Goal: Complete application form: Complete application form

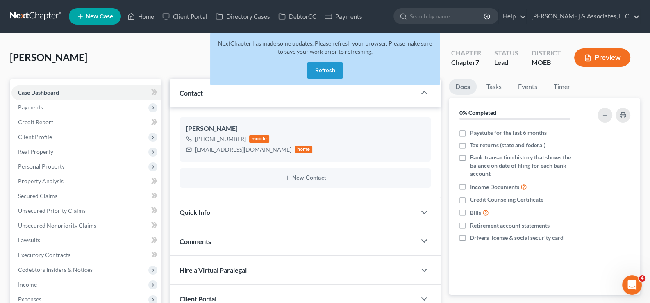
click at [330, 69] on button "Refresh" at bounding box center [325, 70] width 36 height 16
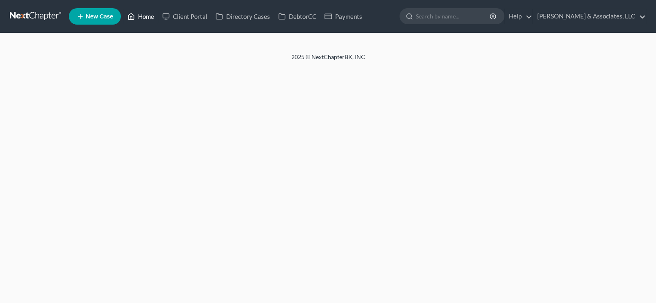
click at [135, 18] on icon at bounding box center [130, 16] width 7 height 10
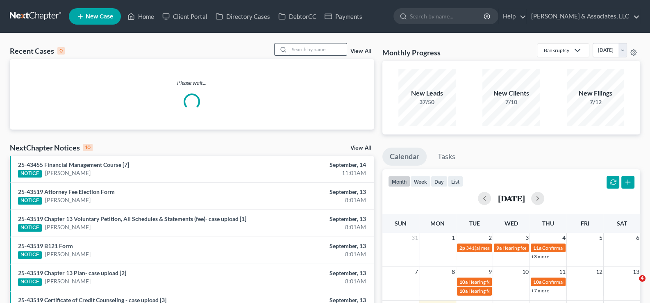
click at [311, 51] on input "search" at bounding box center [317, 49] width 57 height 12
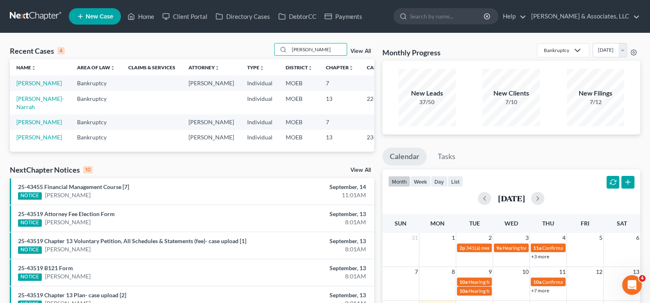
type input "[PERSON_NAME]"
click at [31, 91] on td "[PERSON_NAME]" at bounding box center [40, 82] width 61 height 15
click at [31, 86] on link "[PERSON_NAME]" at bounding box center [38, 82] width 45 height 7
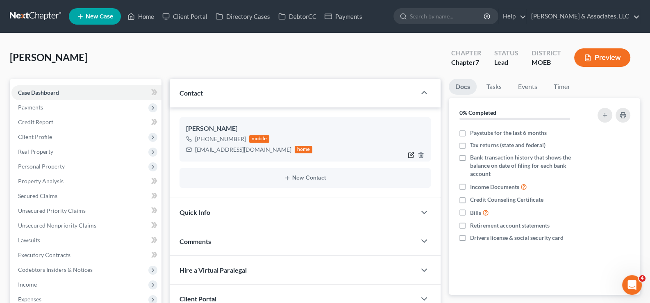
click at [410, 154] on icon "button" at bounding box center [412, 154] width 4 height 4
select select "0"
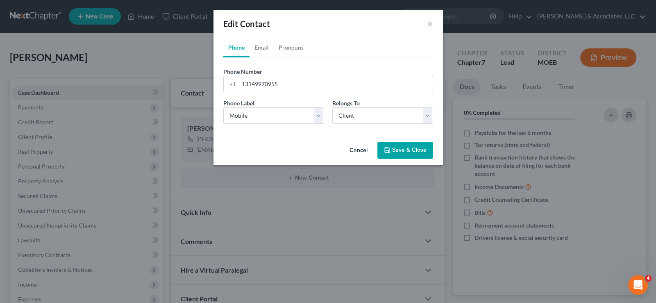
click at [265, 48] on link "Email" at bounding box center [261, 48] width 24 height 20
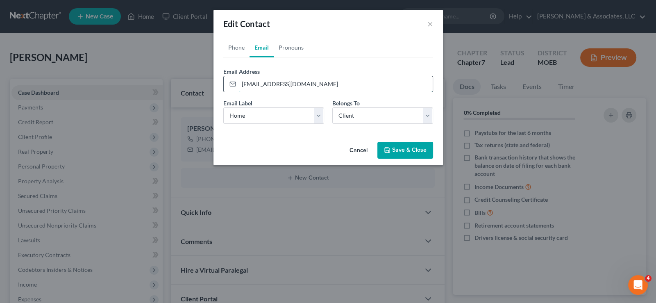
drag, startPoint x: 302, startPoint y: 84, endPoint x: 241, endPoint y: 86, distance: 61.1
click at [241, 86] on input "[EMAIL_ADDRESS][DOMAIN_NAME]" at bounding box center [336, 84] width 194 height 16
paste input "[EMAIL_ADDRESS][DOMAIN_NAME]"
type input "[EMAIL_ADDRESS][DOMAIN_NAME]"
click at [394, 149] on button "Save & Close" at bounding box center [405, 150] width 56 height 17
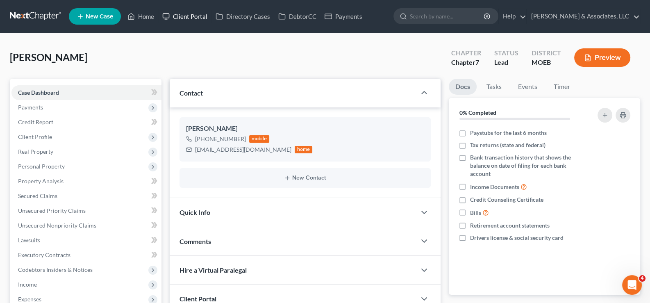
click at [193, 15] on link "Client Portal" at bounding box center [184, 16] width 53 height 15
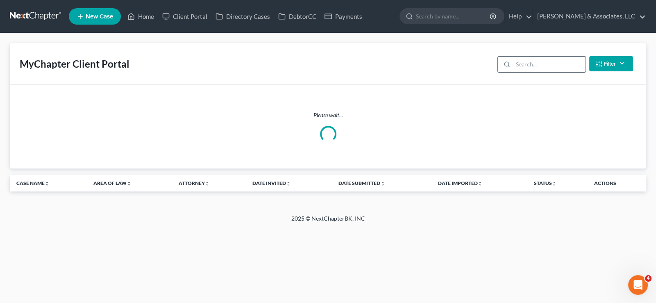
click at [542, 68] on input "search" at bounding box center [549, 65] width 73 height 16
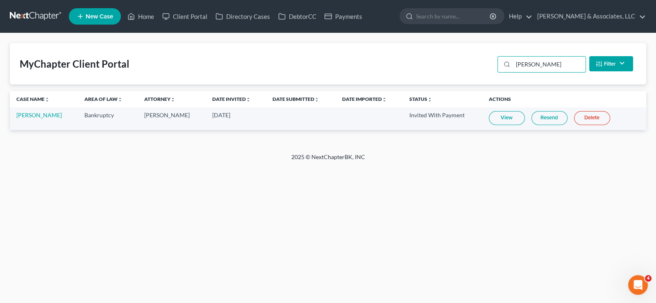
type input "[PERSON_NAME]"
click at [537, 113] on link "Resend" at bounding box center [549, 118] width 36 height 14
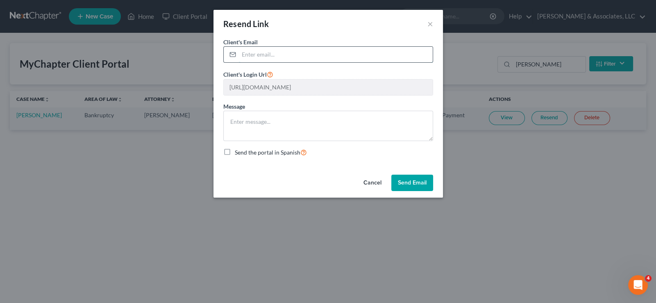
click at [269, 55] on input "email" at bounding box center [336, 55] width 194 height 16
paste input "[EMAIL_ADDRESS][DOMAIN_NAME]"
type input "[EMAIL_ADDRESS][DOMAIN_NAME]"
click at [410, 183] on button "Send Email" at bounding box center [412, 182] width 42 height 16
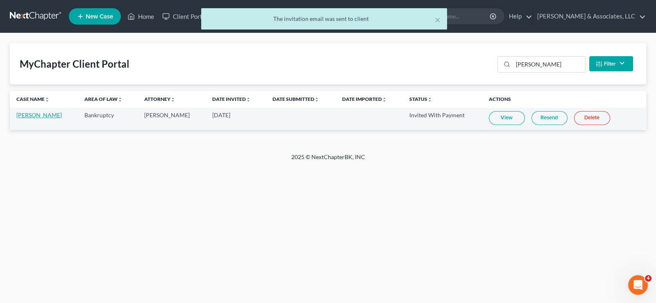
click at [32, 117] on link "[PERSON_NAME]" at bounding box center [38, 114] width 45 height 7
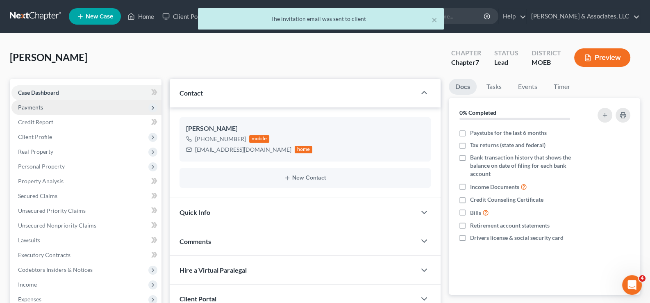
click at [35, 105] on span "Payments" at bounding box center [30, 107] width 25 height 7
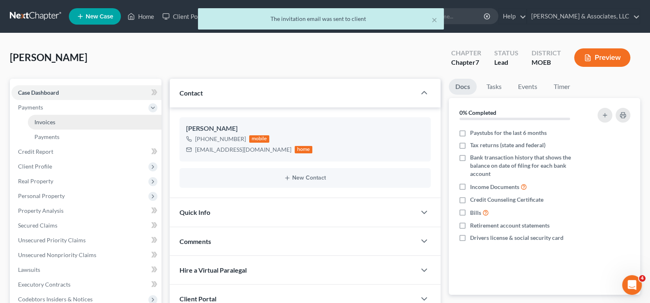
click at [42, 118] on span "Invoices" at bounding box center [44, 121] width 21 height 7
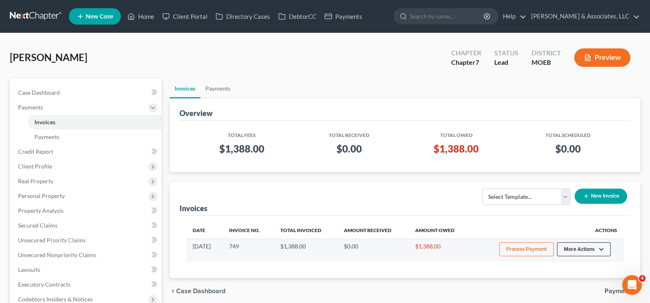
click at [585, 247] on button "More Actions" at bounding box center [584, 249] width 54 height 14
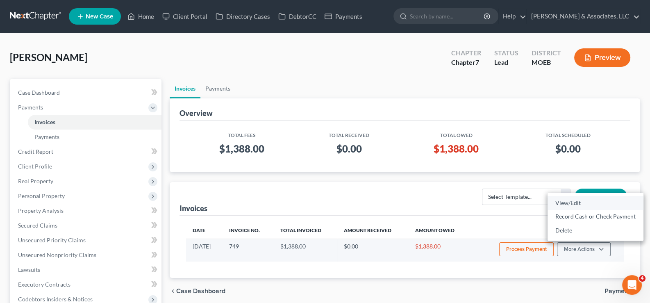
click at [569, 202] on link "View/Edit" at bounding box center [595, 203] width 96 height 14
select select "1"
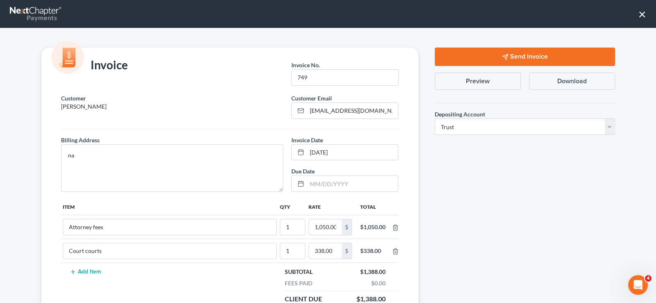
click at [512, 59] on button "Send Invoice" at bounding box center [525, 57] width 180 height 18
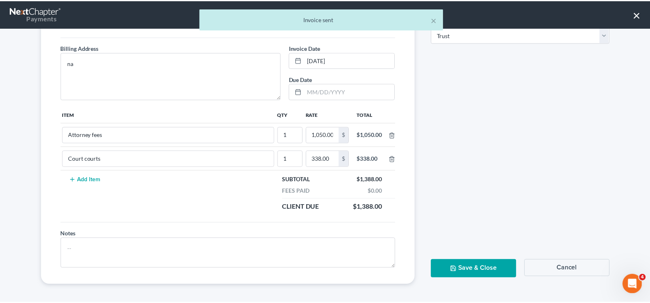
scroll to position [92, 0]
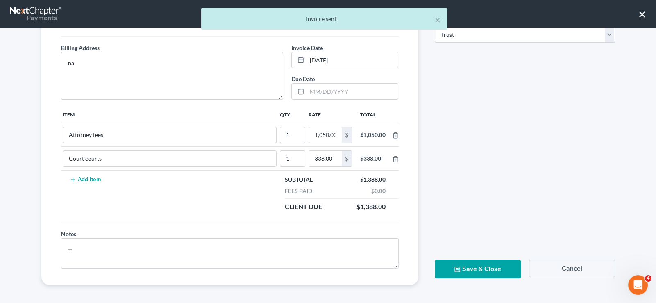
click at [500, 270] on button "Save & Close" at bounding box center [478, 269] width 86 height 18
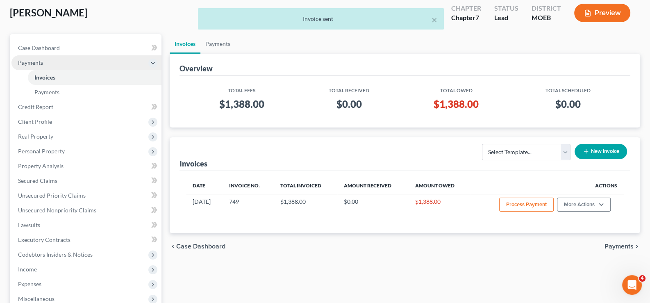
scroll to position [41, 0]
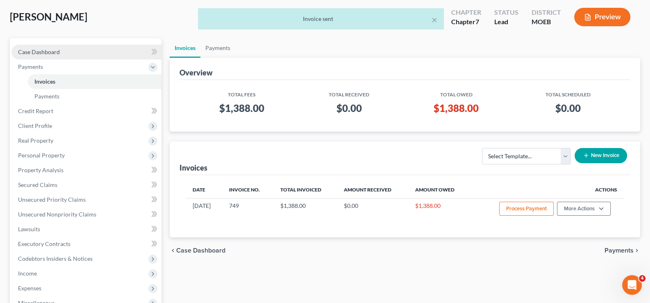
click at [54, 54] on span "Case Dashboard" at bounding box center [39, 51] width 42 height 7
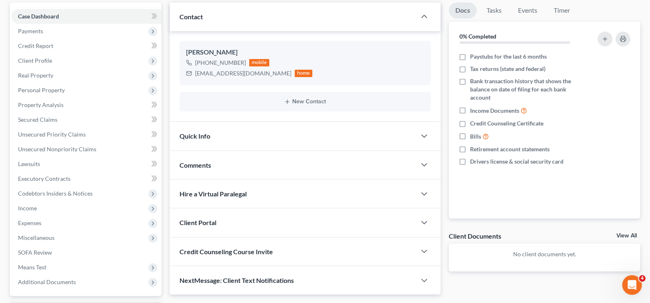
scroll to position [147, 0]
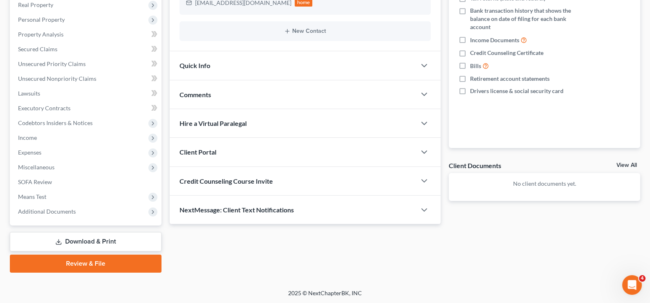
click at [236, 175] on div "Credit Counseling Course Invite" at bounding box center [293, 181] width 247 height 28
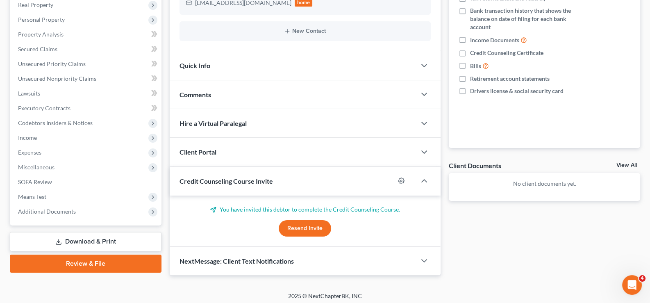
click at [313, 224] on button "Resend Invite" at bounding box center [305, 228] width 52 height 16
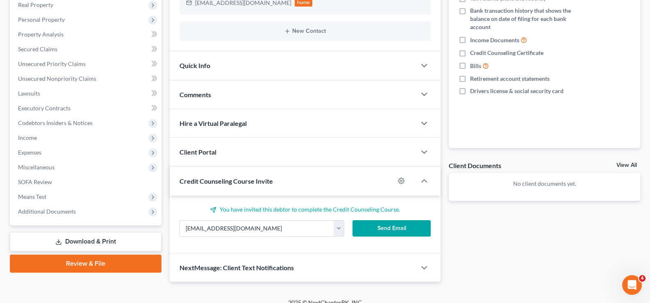
drag, startPoint x: 394, startPoint y: 229, endPoint x: 322, endPoint y: 242, distance: 73.2
click at [375, 265] on div "Updates & News × [US_STATE] [GEOGRAPHIC_DATA] Notes: Take a look at NextChapter…" at bounding box center [305, 107] width 271 height 350
click at [248, 214] on div "You have invited this debtor to complete the Credit Counseling Course. [EMAIL_A…" at bounding box center [305, 224] width 252 height 38
drag, startPoint x: 244, startPoint y: 223, endPoint x: 167, endPoint y: 231, distance: 77.4
click at [167, 231] on div "Updates & News × [US_STATE] [GEOGRAPHIC_DATA] Notes: Take a look at NextChapter…" at bounding box center [304, 107] width 279 height 350
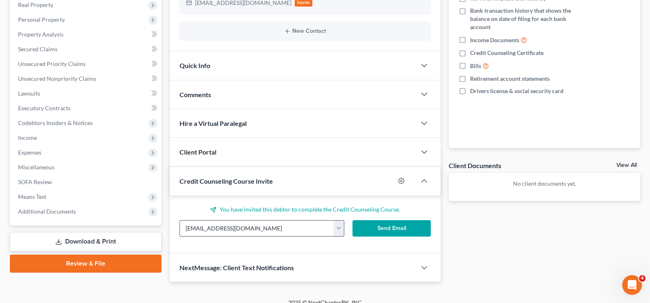
paste input "[EMAIL_ADDRESS][DOMAIN_NAME]"
type input "[EMAIL_ADDRESS][DOMAIN_NAME]"
click at [387, 221] on button "Send Email" at bounding box center [391, 228] width 78 height 16
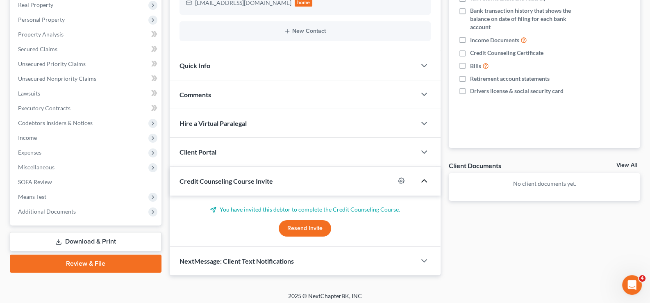
click at [427, 181] on icon "button" at bounding box center [424, 181] width 10 height 10
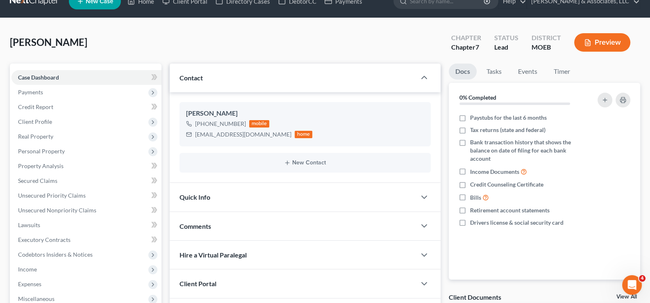
scroll to position [0, 0]
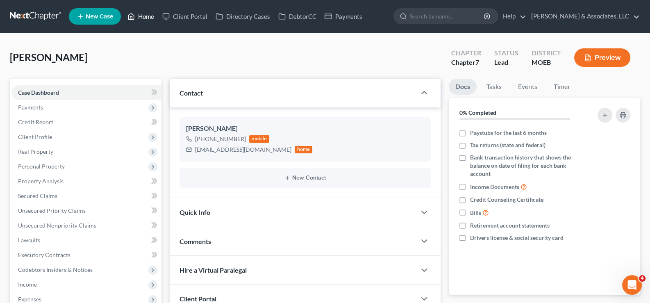
click at [146, 18] on link "Home" at bounding box center [140, 16] width 35 height 15
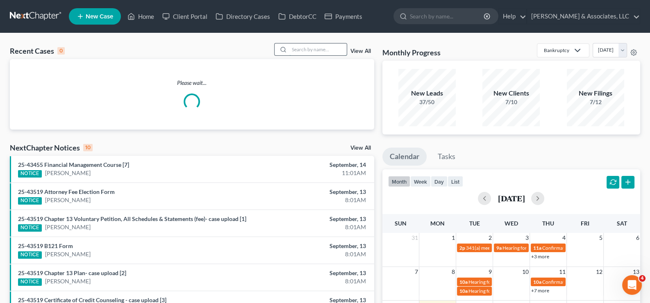
click at [331, 53] on input "search" at bounding box center [317, 49] width 57 height 12
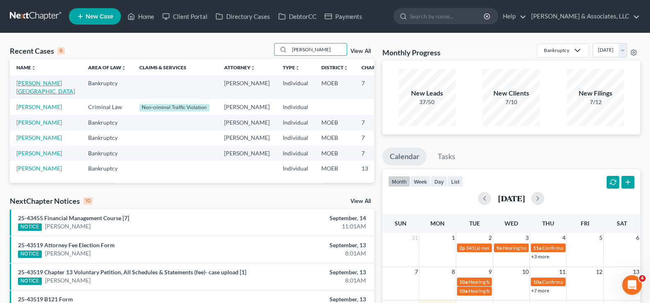
type input "[PERSON_NAME]"
click at [32, 91] on link "[PERSON_NAME][GEOGRAPHIC_DATA]" at bounding box center [45, 86] width 59 height 15
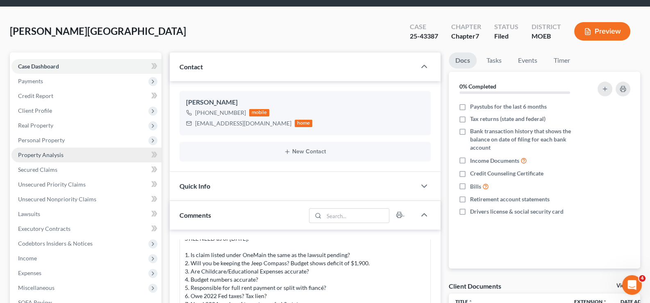
scroll to position [41, 0]
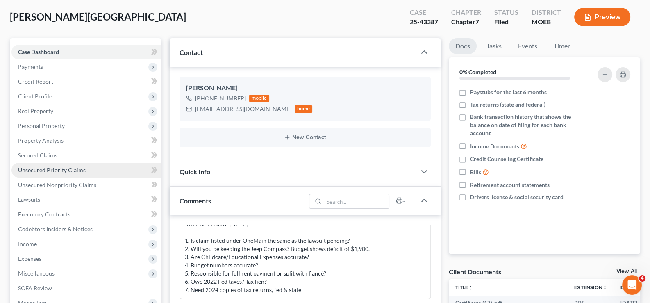
click at [61, 168] on span "Unsecured Priority Claims" at bounding box center [52, 169] width 68 height 7
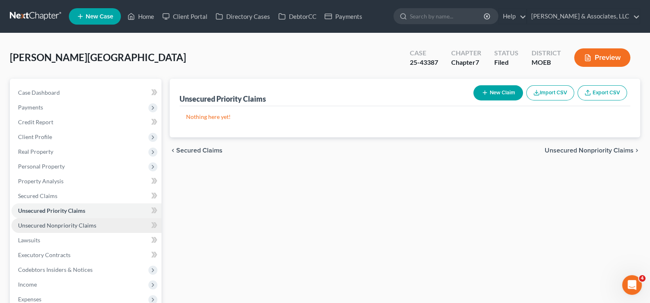
click at [43, 223] on span "Unsecured Nonpriority Claims" at bounding box center [57, 225] width 78 height 7
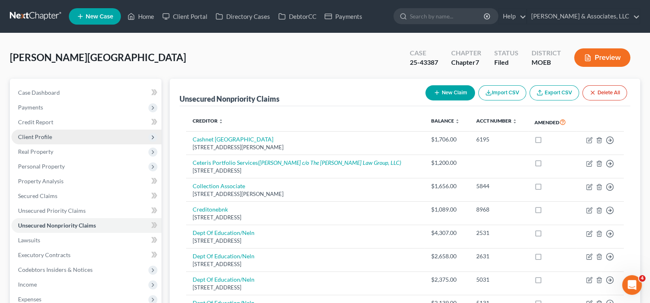
click at [41, 133] on span "Client Profile" at bounding box center [35, 136] width 34 height 7
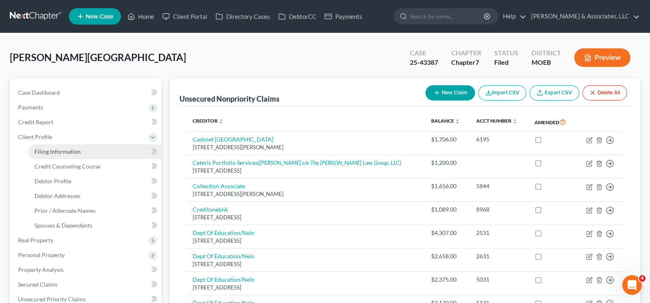
click at [45, 147] on link "Filing Information" at bounding box center [95, 151] width 134 height 15
select select "1"
select select "0"
select select "26"
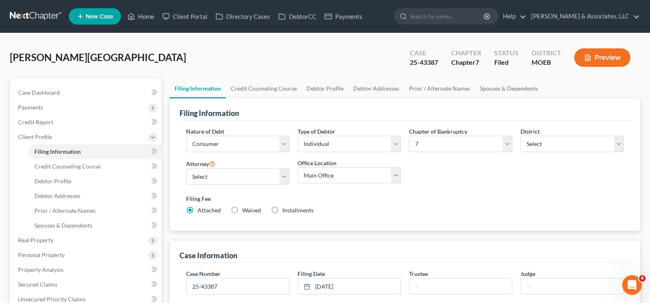
click at [97, 16] on span "New Case" at bounding box center [99, 17] width 27 height 6
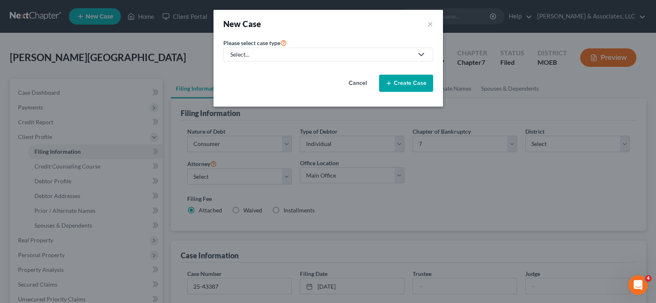
click at [272, 51] on div "Select..." at bounding box center [321, 54] width 183 height 8
click at [269, 70] on div "Bankruptcy" at bounding box center [267, 70] width 72 height 8
select select "45"
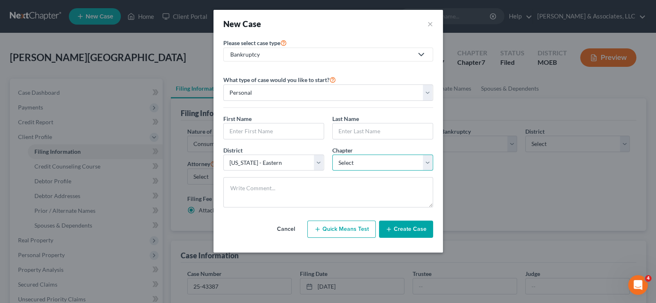
click at [356, 162] on select "Select 7 11 12 13" at bounding box center [382, 162] width 101 height 16
select select "0"
click at [332, 154] on select "Select 7 11 12 13" at bounding box center [382, 162] width 101 height 16
click at [270, 127] on input "text" at bounding box center [274, 131] width 100 height 16
type input "Tjsa"
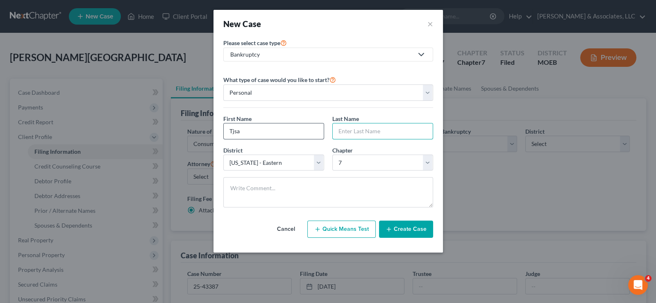
paste input "[PERSON_NAME]"
type input "[PERSON_NAME]"
drag, startPoint x: 408, startPoint y: 228, endPoint x: 263, endPoint y: 49, distance: 229.9
click at [408, 228] on button "Create Case" at bounding box center [406, 228] width 54 height 17
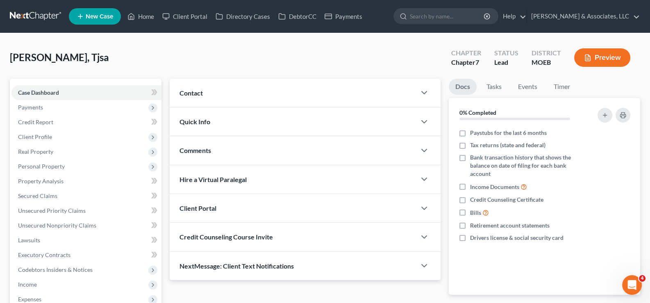
click at [234, 92] on div "Contact" at bounding box center [293, 93] width 247 height 28
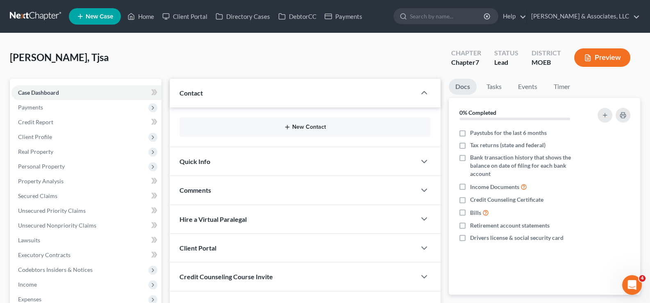
click at [235, 129] on button "New Contact" at bounding box center [305, 127] width 238 height 7
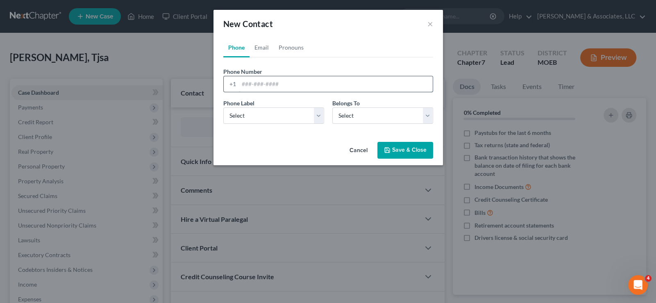
click at [263, 82] on input "tel" at bounding box center [336, 84] width 194 height 16
paste input "[PHONE_NUMBER]"
type input "[PHONE_NUMBER]"
drag, startPoint x: 243, startPoint y: 115, endPoint x: 244, endPoint y: 122, distance: 7.4
click at [243, 115] on select "Select Mobile Home Work Other" at bounding box center [273, 115] width 101 height 16
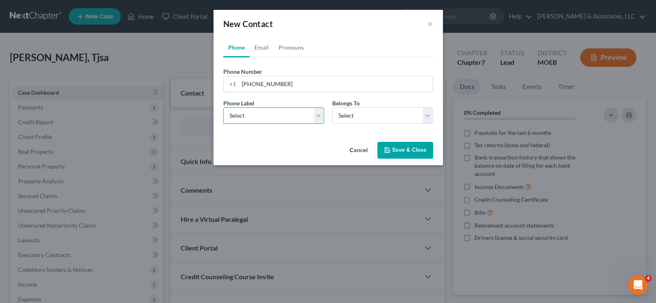
select select "0"
click at [223, 107] on select "Select Mobile Home Work Other" at bounding box center [273, 115] width 101 height 16
click at [358, 118] on select "Select Client Other" at bounding box center [382, 115] width 101 height 16
select select "0"
click at [332, 107] on select "Select Client Other" at bounding box center [382, 115] width 101 height 16
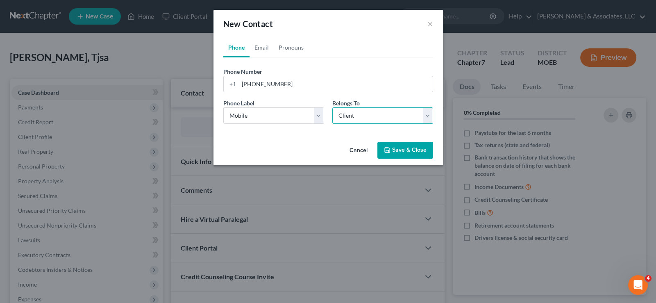
select select "0"
click at [258, 40] on link "Email" at bounding box center [261, 48] width 24 height 20
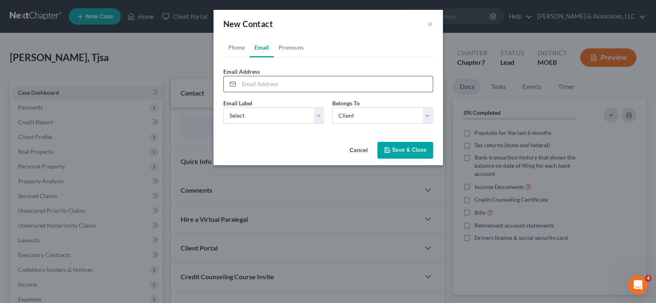
click at [262, 85] on input "email" at bounding box center [336, 84] width 194 height 16
paste input "[EMAIL_ADDRESS][DOMAIN_NAME]"
type input "[EMAIL_ADDRESS][DOMAIN_NAME]"
click at [252, 116] on select "Select Home Work Other" at bounding box center [273, 115] width 101 height 16
select select "0"
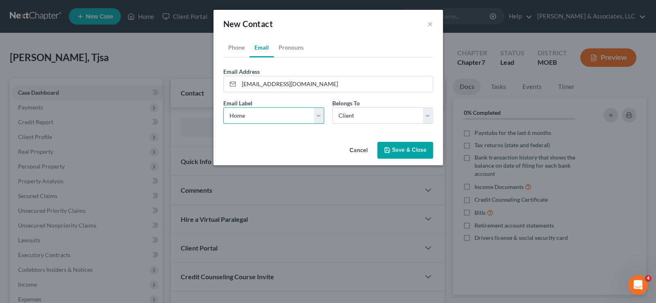
click at [223, 107] on select "Select Home Work Other" at bounding box center [273, 115] width 101 height 16
click at [397, 152] on button "Save & Close" at bounding box center [405, 150] width 56 height 17
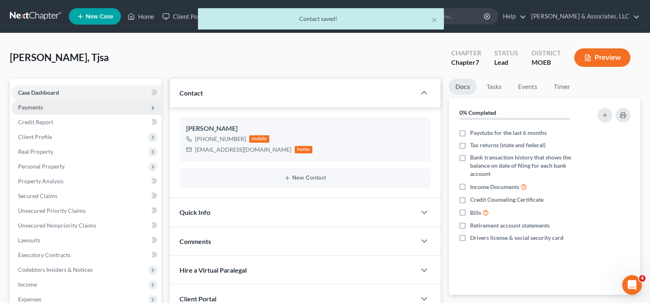
click at [38, 107] on span "Payments" at bounding box center [30, 107] width 25 height 7
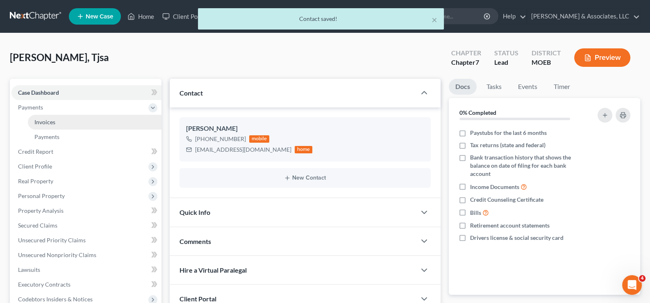
click at [52, 124] on span "Invoices" at bounding box center [44, 121] width 21 height 7
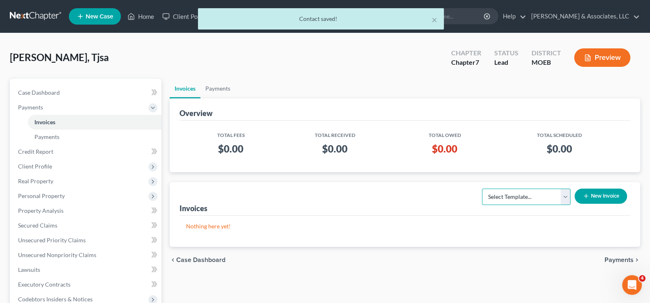
click at [540, 199] on select "Select Template... Chapter 7 Template Chapter 13 Template Chapter 7 with legal …" at bounding box center [526, 196] width 88 height 16
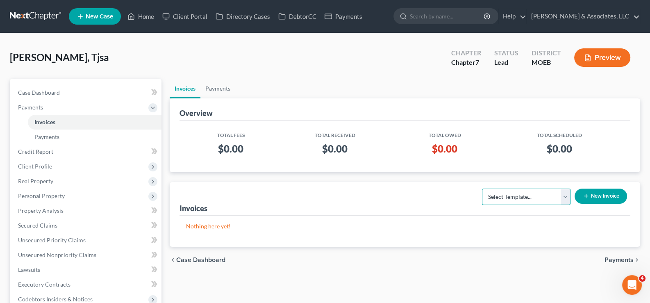
select select "0"
click at [482, 188] on select "Select Template... Chapter 7 Template Chapter 13 Template Chapter 7 with legal …" at bounding box center [526, 196] width 88 height 16
click at [588, 195] on button "New Invoice" at bounding box center [600, 195] width 52 height 15
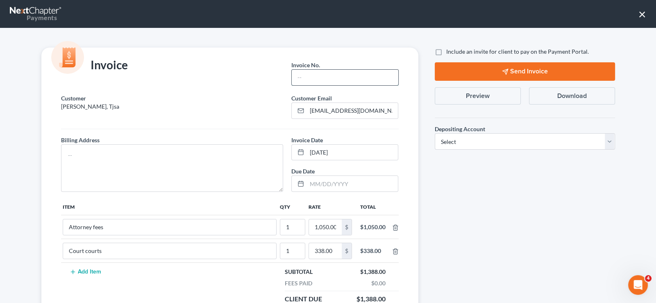
click at [313, 84] on input "text" at bounding box center [345, 78] width 106 height 16
type input "754"
click at [130, 145] on textarea at bounding box center [172, 168] width 222 height 48
type textarea "na"
click at [446, 51] on label "Include an invite for client to pay on the Payment Portal." at bounding box center [517, 52] width 143 height 8
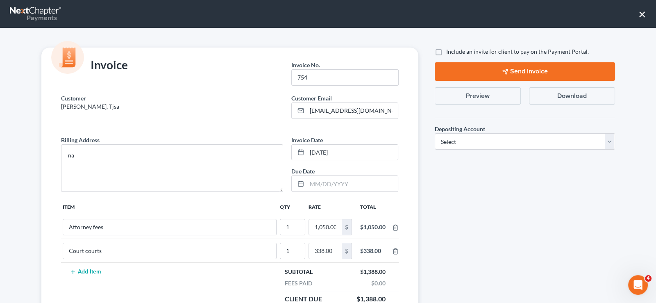
click at [449, 51] on input "Include an invite for client to pay on the Payment Portal." at bounding box center [451, 50] width 5 height 5
checkbox input "true"
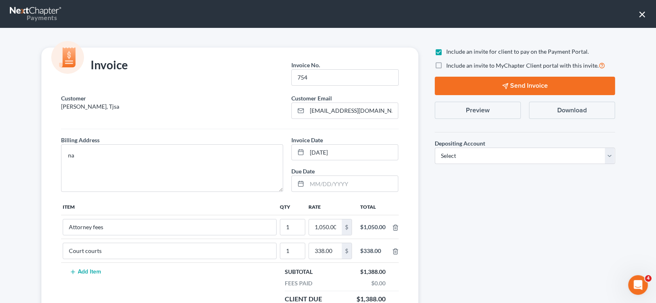
click at [446, 67] on label "Include an invite to MyChapter Client portal with this invite." at bounding box center [525, 65] width 159 height 9
click at [449, 66] on input "Include an invite to MyChapter Client portal with this invite." at bounding box center [451, 63] width 5 height 5
checkbox input "true"
drag, startPoint x: 458, startPoint y: 153, endPoint x: 457, endPoint y: 162, distance: 8.8
click at [458, 156] on select "Select Operation Trust" at bounding box center [525, 155] width 180 height 16
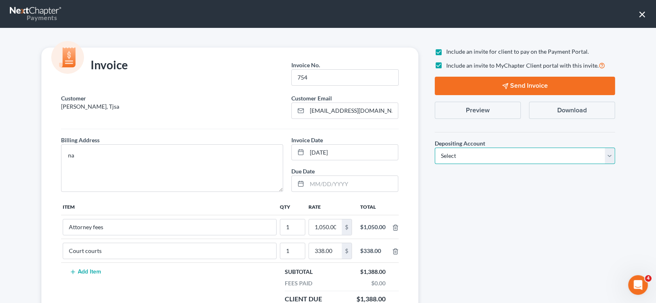
select select "1"
click at [435, 147] on select "Select Operation Trust" at bounding box center [525, 155] width 180 height 16
click at [510, 86] on button "Send Invoice" at bounding box center [525, 86] width 180 height 18
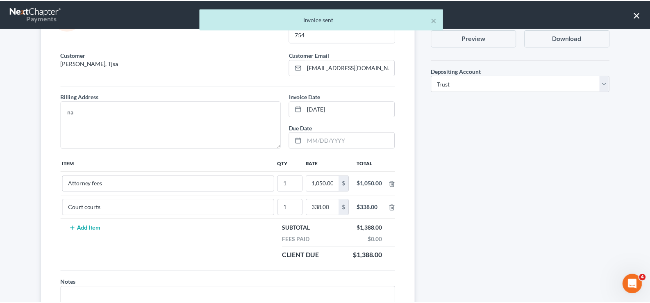
scroll to position [92, 0]
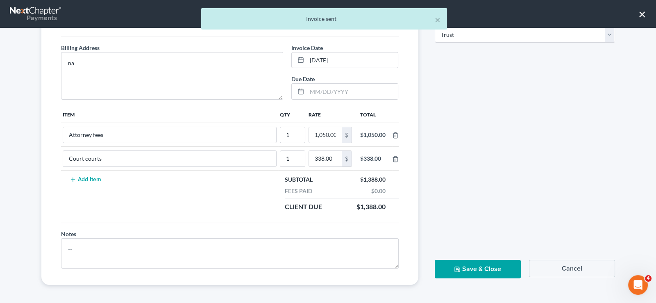
click at [486, 267] on button "Save & Close" at bounding box center [478, 269] width 86 height 18
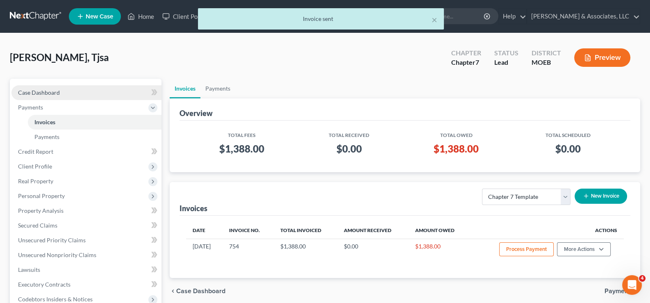
click at [50, 90] on span "Case Dashboard" at bounding box center [39, 92] width 42 height 7
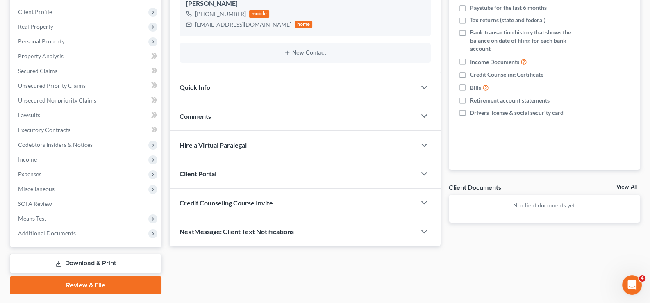
scroll to position [147, 0]
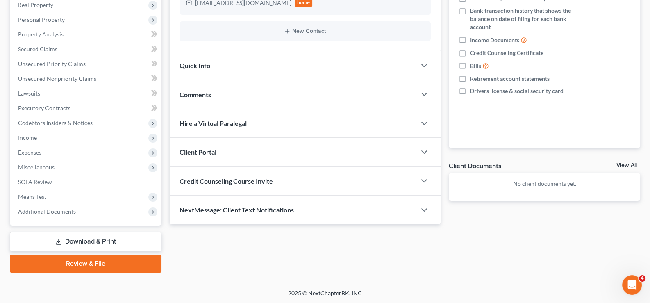
click at [210, 151] on span "Client Portal" at bounding box center [197, 152] width 37 height 8
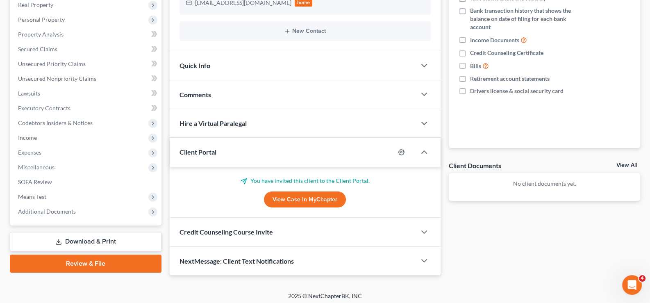
click at [210, 151] on span "Client Portal" at bounding box center [197, 152] width 37 height 8
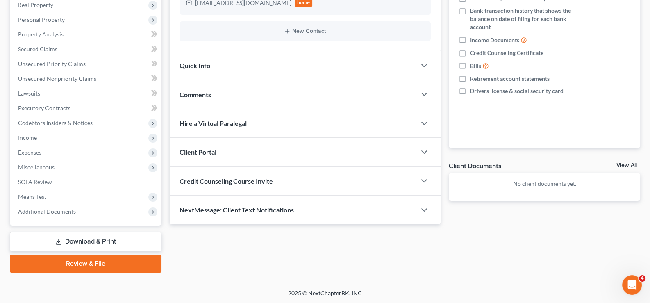
click at [230, 184] on div "Credit Counseling Course Invite" at bounding box center [293, 181] width 247 height 28
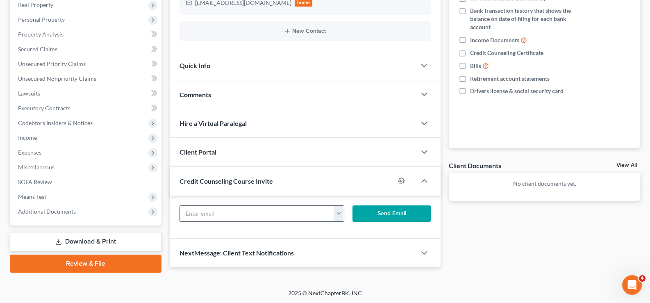
click at [257, 216] on input "text" at bounding box center [257, 214] width 154 height 16
paste input "[EMAIL_ADDRESS][DOMAIN_NAME]"
type input "[EMAIL_ADDRESS][DOMAIN_NAME]"
click at [386, 209] on button "Send Email" at bounding box center [391, 213] width 78 height 16
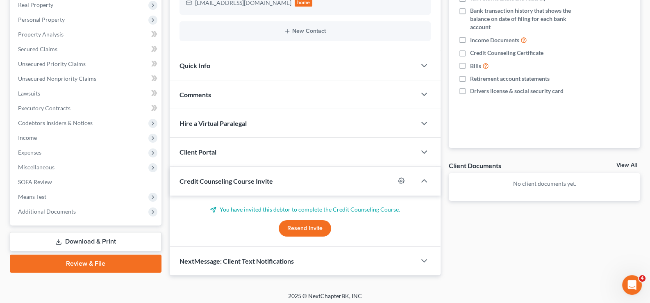
click at [250, 183] on span "Credit Counseling Course Invite" at bounding box center [225, 181] width 93 height 8
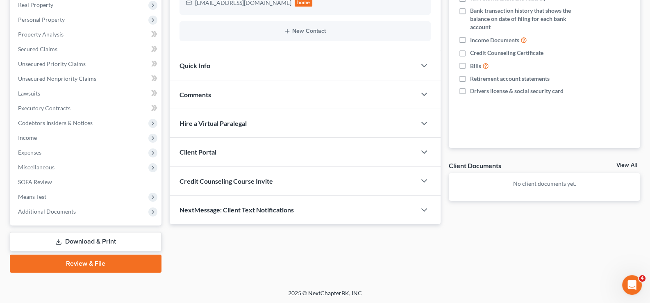
scroll to position [0, 0]
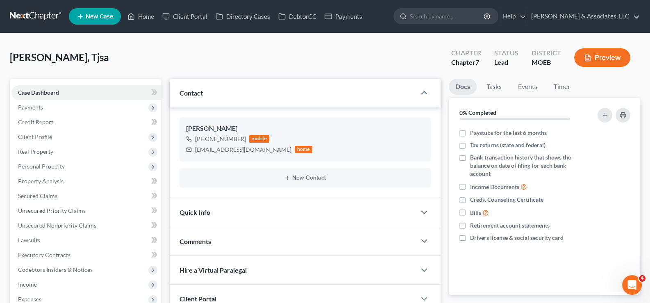
click at [95, 12] on link "New Case" at bounding box center [95, 16] width 52 height 16
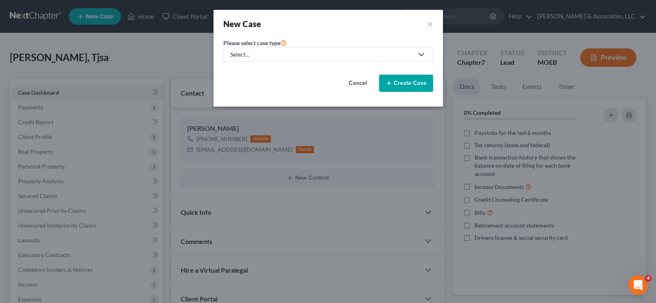
click at [343, 61] on link "Select..." at bounding box center [328, 55] width 210 height 14
click at [269, 69] on div "Bankruptcy" at bounding box center [267, 70] width 72 height 8
select select "45"
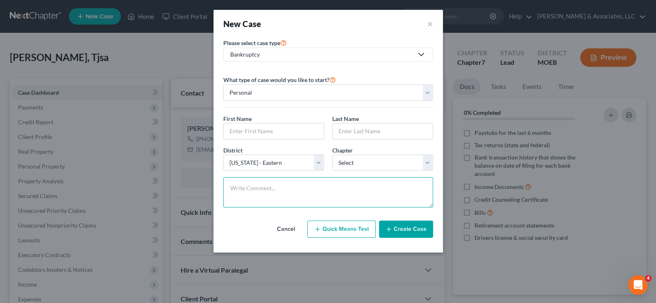
click at [352, 200] on textarea at bounding box center [328, 192] width 210 height 30
paste textarea "Needs means test"
type textarea "Needs means test"
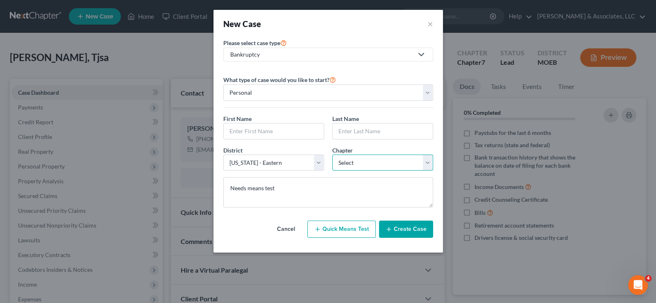
click at [358, 161] on select "Select 7 11 12 13" at bounding box center [382, 162] width 101 height 16
select select "0"
click at [332, 154] on select "Select 7 11 12 13" at bounding box center [382, 162] width 101 height 16
click at [243, 127] on input "text" at bounding box center [274, 131] width 100 height 16
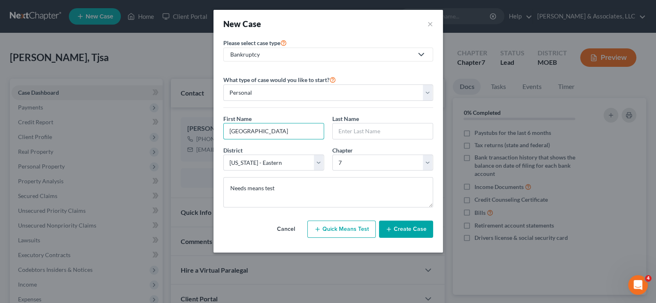
type input "[GEOGRAPHIC_DATA]"
type input "[PERSON_NAME]"
click at [417, 229] on button "Create Case" at bounding box center [406, 228] width 54 height 17
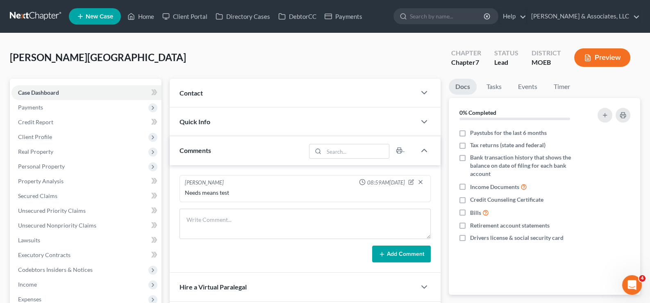
click at [177, 93] on div "Contact" at bounding box center [293, 93] width 247 height 28
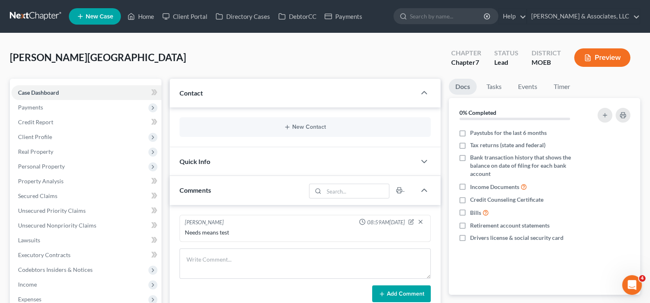
click at [295, 122] on div "New Contact" at bounding box center [305, 127] width 252 height 20
click at [305, 127] on button "New Contact" at bounding box center [305, 127] width 238 height 7
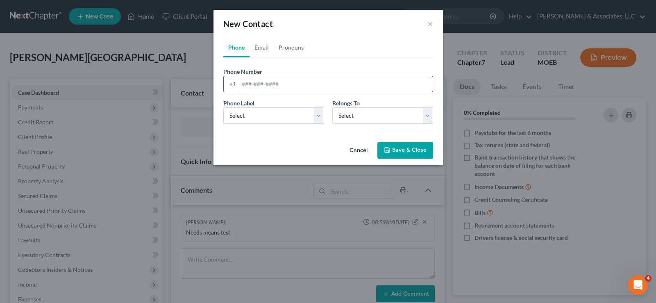
click at [254, 82] on input "tel" at bounding box center [336, 84] width 194 height 16
paste input "[PHONE_NUMBER]"
type input "[PHONE_NUMBER]"
click at [244, 120] on select "Select Mobile Home Work Other" at bounding box center [273, 115] width 101 height 16
select select "0"
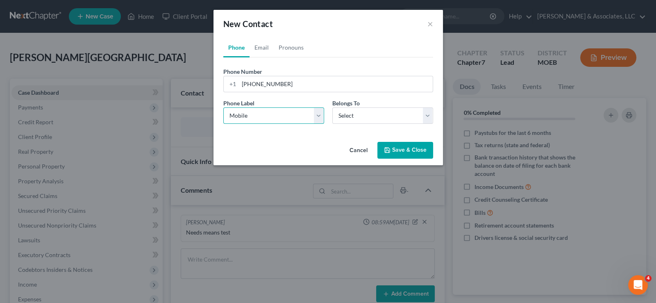
click at [223, 107] on select "Select Mobile Home Work Other" at bounding box center [273, 115] width 101 height 16
drag, startPoint x: 350, startPoint y: 117, endPoint x: 349, endPoint y: 122, distance: 5.8
click at [350, 117] on select "Select Client Other" at bounding box center [382, 115] width 101 height 16
select select "0"
click at [332, 107] on select "Select Client Other" at bounding box center [382, 115] width 101 height 16
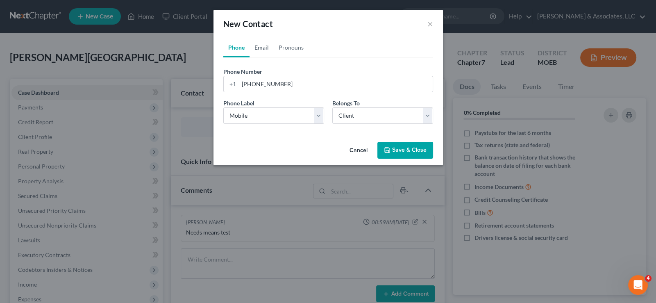
click at [266, 47] on link "Email" at bounding box center [261, 48] width 24 height 20
click at [270, 89] on input "email" at bounding box center [336, 84] width 194 height 16
paste input "[EMAIL_ADDRESS][DOMAIN_NAME]"
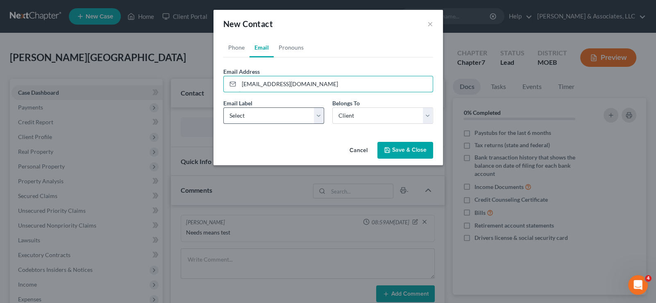
type input "[EMAIL_ADDRESS][DOMAIN_NAME]"
drag, startPoint x: 258, startPoint y: 118, endPoint x: 256, endPoint y: 122, distance: 4.4
click at [257, 119] on select "Select Home Work Other" at bounding box center [273, 115] width 101 height 16
select select "0"
click at [223, 107] on select "Select Home Work Other" at bounding box center [273, 115] width 101 height 16
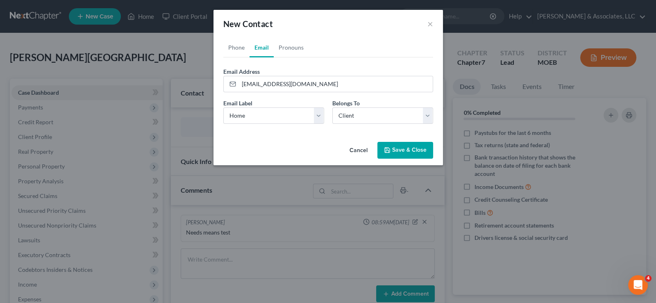
click at [403, 154] on button "Save & Close" at bounding box center [405, 150] width 56 height 17
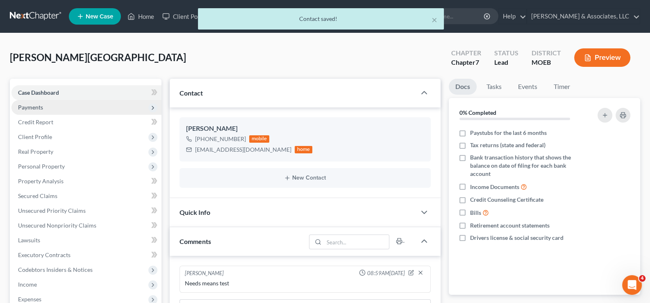
click at [41, 104] on span "Payments" at bounding box center [30, 107] width 25 height 7
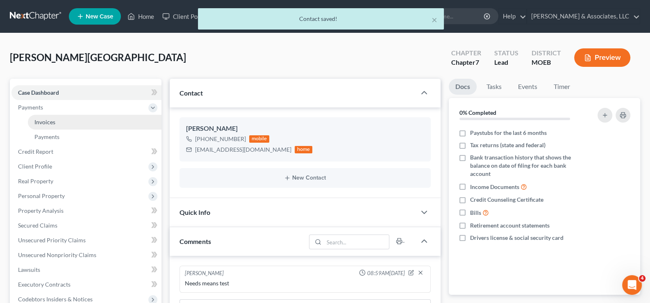
click at [43, 120] on span "Invoices" at bounding box center [44, 121] width 21 height 7
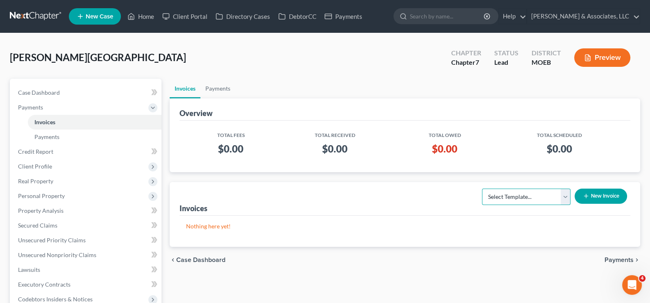
click at [557, 195] on select "Select Template... Chapter 7 Template Chapter 13 Template Chapter 7 with legal …" at bounding box center [526, 196] width 88 height 16
drag, startPoint x: 391, startPoint y: 263, endPoint x: 364, endPoint y: 241, distance: 34.7
click at [390, 262] on div "chevron_left Case Dashboard Payments chevron_right" at bounding box center [405, 260] width 471 height 26
click at [33, 91] on span "Case Dashboard" at bounding box center [39, 92] width 42 height 7
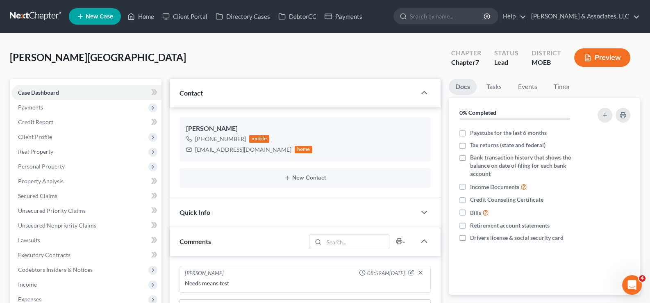
click at [96, 20] on span "New Case" at bounding box center [99, 17] width 27 height 6
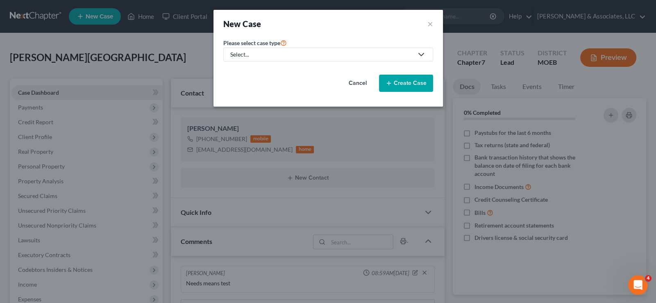
click at [258, 53] on div "Select..." at bounding box center [321, 54] width 183 height 8
click at [255, 68] on div "Bankruptcy" at bounding box center [267, 70] width 72 height 8
select select "45"
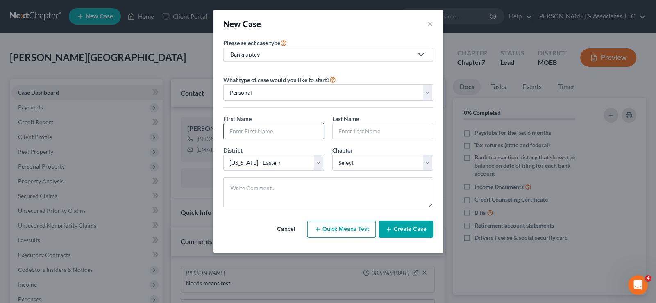
click at [270, 130] on input "text" at bounding box center [274, 131] width 100 height 16
click at [240, 130] on input "[PERSON_NAME]" at bounding box center [274, 131] width 100 height 16
type input "[PERSON_NAME]"
click at [377, 123] on input "text" at bounding box center [383, 131] width 100 height 16
type input "Hill"
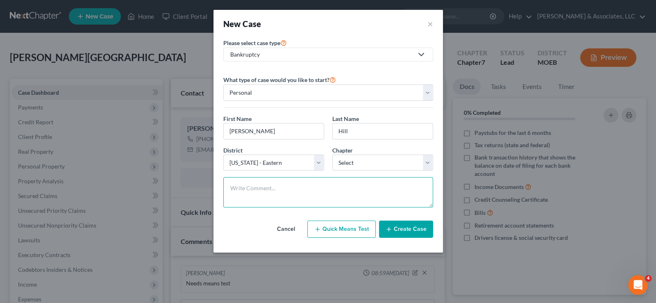
click at [267, 184] on textarea at bounding box center [328, 192] width 210 height 30
paste textarea "231047374"
drag, startPoint x: 265, startPoint y: 185, endPoint x: 210, endPoint y: 161, distance: 60.3
click at [204, 184] on div "New Case × Please select case type * Bankruptcy Bankruptcy Criminal Law Non-cri…" at bounding box center [328, 151] width 656 height 303
type textarea "Needs Means Test"
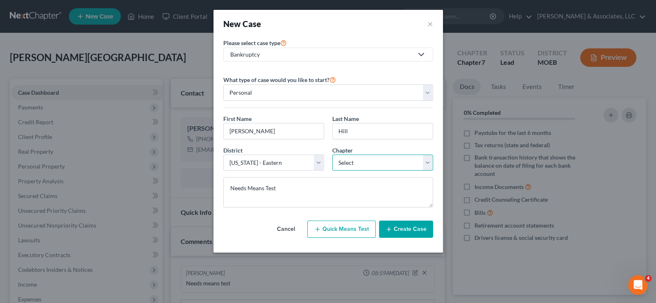
drag, startPoint x: 375, startPoint y: 161, endPoint x: 369, endPoint y: 169, distance: 10.2
click at [375, 161] on select "Select 7 11 12 13" at bounding box center [382, 162] width 101 height 16
select select "0"
click at [332, 154] on select "Select 7 11 12 13" at bounding box center [382, 162] width 101 height 16
click at [394, 229] on button "Create Case" at bounding box center [406, 228] width 54 height 17
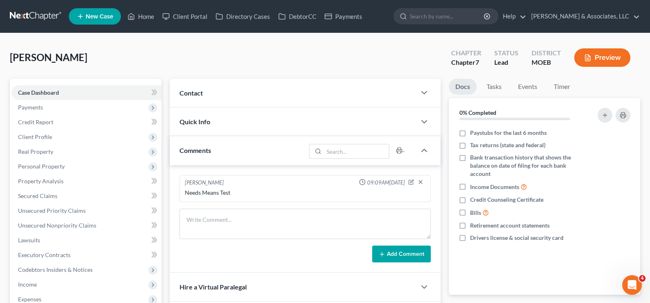
click at [195, 93] on span "Contact" at bounding box center [190, 93] width 23 height 8
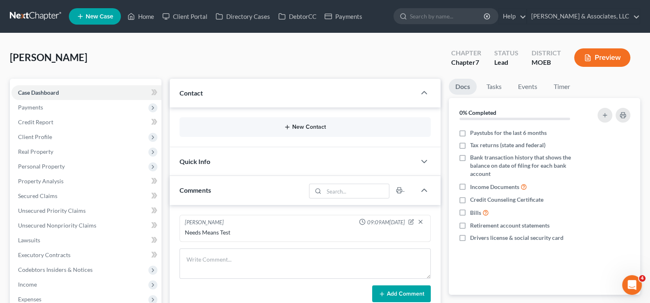
click at [313, 127] on button "New Contact" at bounding box center [305, 127] width 238 height 7
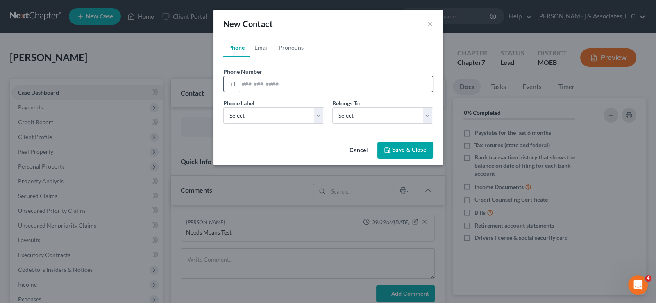
click at [254, 80] on input "tel" at bounding box center [336, 84] width 194 height 16
paste input "[PHONE_NUMBER]"
type input "[PHONE_NUMBER]"
click at [265, 122] on select "Select Mobile Home Work Other" at bounding box center [273, 115] width 101 height 16
select select "0"
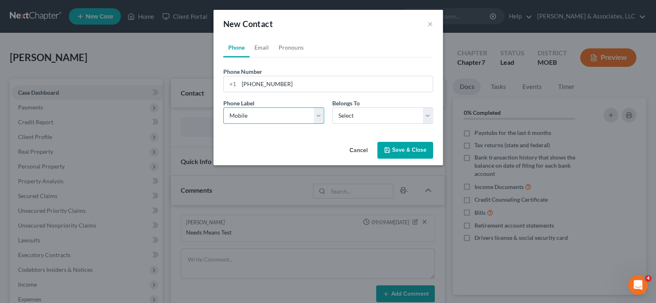
click at [223, 107] on select "Select Mobile Home Work Other" at bounding box center [273, 115] width 101 height 16
drag, startPoint x: 365, startPoint y: 118, endPoint x: 366, endPoint y: 122, distance: 4.6
click at [365, 118] on select "Select Client Other" at bounding box center [382, 115] width 101 height 16
select select "0"
click at [332, 107] on select "Select Client Other" at bounding box center [382, 115] width 101 height 16
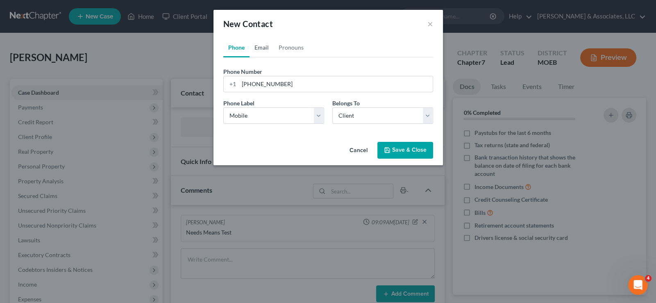
click at [264, 50] on link "Email" at bounding box center [261, 48] width 24 height 20
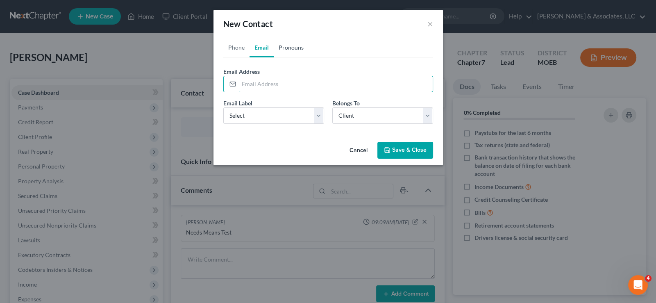
drag, startPoint x: 269, startPoint y: 84, endPoint x: 277, endPoint y: 54, distance: 30.9
click at [269, 84] on input "email" at bounding box center [336, 84] width 194 height 16
paste input "[EMAIL_ADDRESS][DOMAIN_NAME]"
type input "[EMAIL_ADDRESS][DOMAIN_NAME]"
click at [264, 120] on select "Select Home Work Other" at bounding box center [273, 115] width 101 height 16
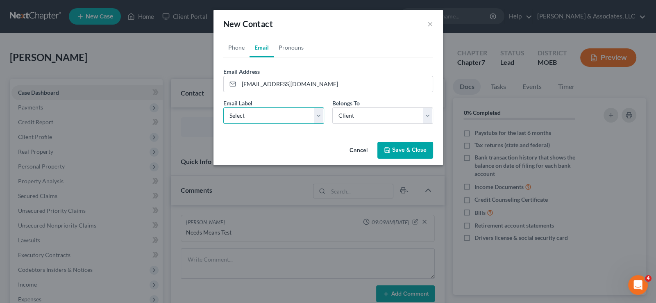
select select "0"
click at [223, 107] on select "Select Home Work Other" at bounding box center [273, 115] width 101 height 16
click at [392, 149] on button "Save & Close" at bounding box center [405, 150] width 56 height 17
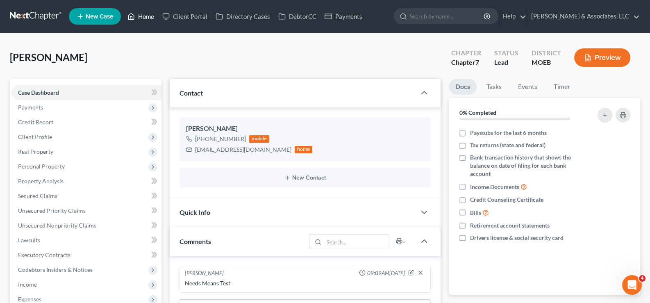
drag, startPoint x: 143, startPoint y: 19, endPoint x: 133, endPoint y: 9, distance: 15.1
click at [143, 19] on link "Home" at bounding box center [140, 16] width 35 height 15
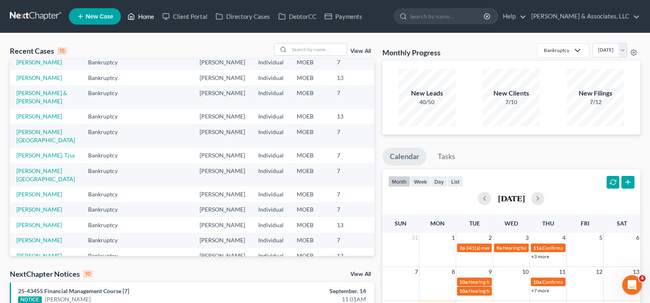
scroll to position [41, 0]
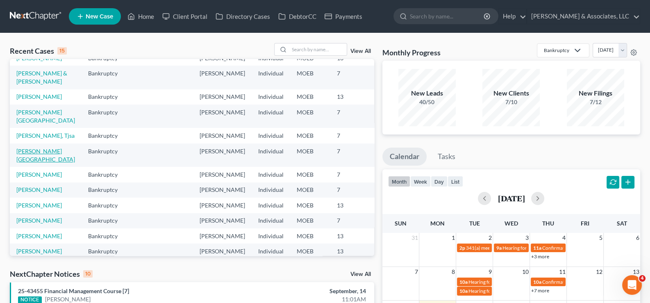
click at [32, 163] on link "[PERSON_NAME][GEOGRAPHIC_DATA]" at bounding box center [45, 154] width 59 height 15
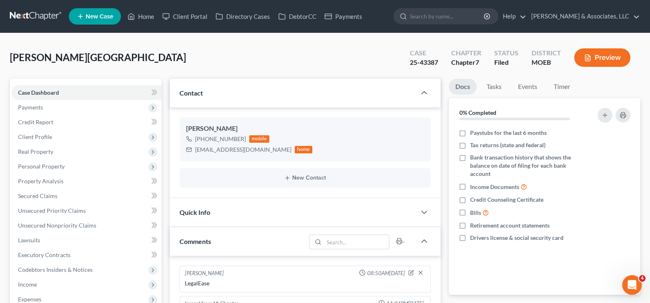
scroll to position [755, 0]
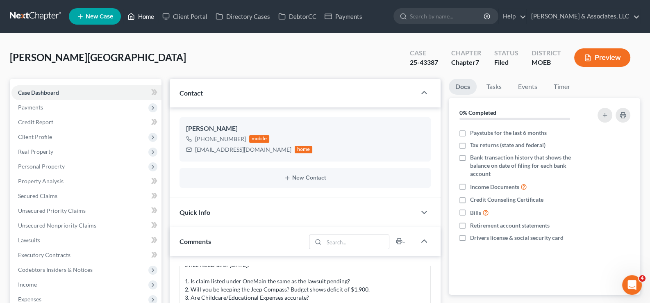
drag, startPoint x: 149, startPoint y: 19, endPoint x: 187, endPoint y: 41, distance: 44.3
click at [149, 19] on link "Home" at bounding box center [140, 16] width 35 height 15
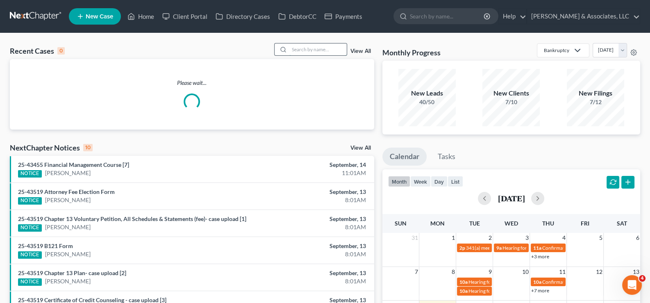
click at [308, 50] on input "search" at bounding box center [317, 49] width 57 height 12
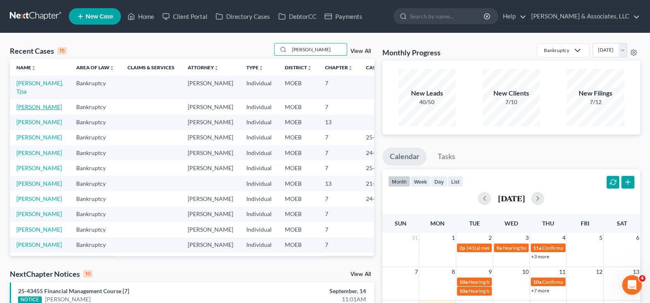
type input "[PERSON_NAME]"
click at [21, 110] on link "[PERSON_NAME]" at bounding box center [38, 106] width 45 height 7
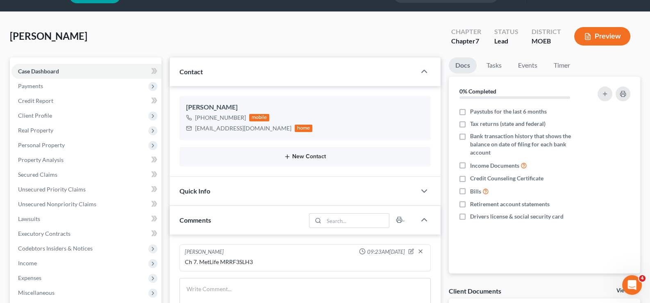
scroll to position [41, 0]
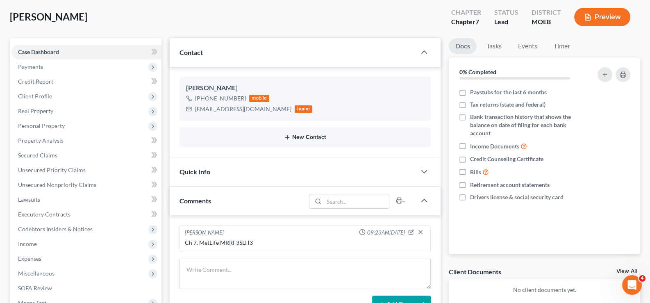
click at [288, 138] on icon "button" at bounding box center [287, 137] width 7 height 7
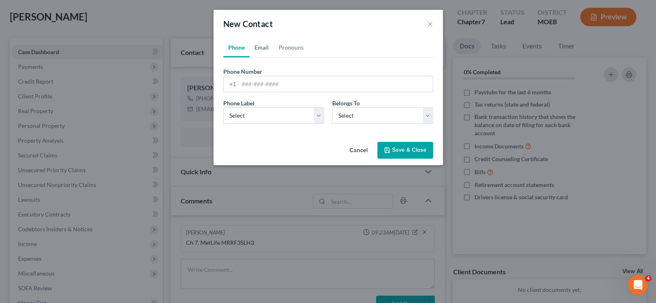
click at [268, 48] on link "Email" at bounding box center [261, 48] width 24 height 20
click at [271, 83] on input "email" at bounding box center [336, 84] width 194 height 16
paste input "[EMAIL_ADDRESS][DOMAIN_NAME]"
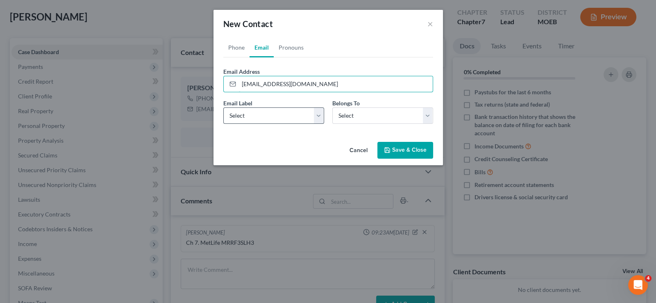
type input "[EMAIL_ADDRESS][DOMAIN_NAME]"
click at [258, 118] on select "Select Home Work Other" at bounding box center [273, 115] width 101 height 16
select select "0"
click at [223, 107] on select "Select Home Work Other" at bounding box center [273, 115] width 101 height 16
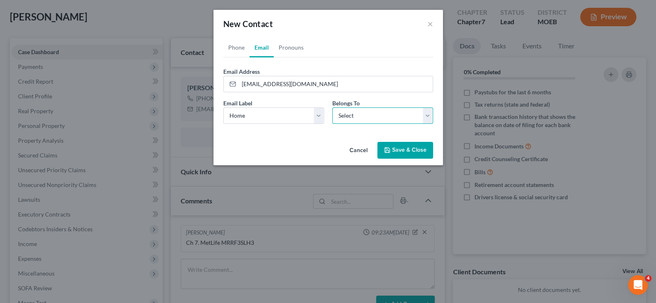
click at [341, 113] on select "Select Client Other" at bounding box center [382, 115] width 101 height 16
select select "0"
click at [332, 107] on select "Select Client Other" at bounding box center [382, 115] width 101 height 16
click at [399, 149] on button "Save & Close" at bounding box center [405, 150] width 56 height 17
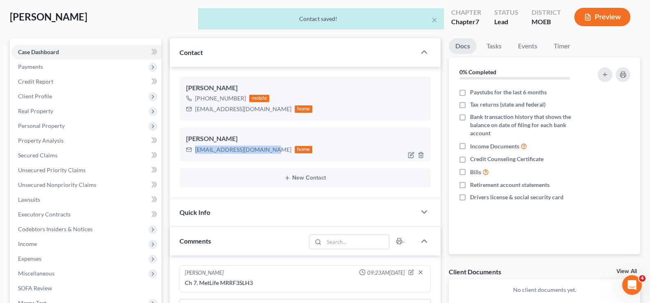
drag, startPoint x: 265, startPoint y: 149, endPoint x: 197, endPoint y: 149, distance: 68.8
click at [195, 150] on div "[EMAIL_ADDRESS][DOMAIN_NAME] home" at bounding box center [249, 149] width 127 height 11
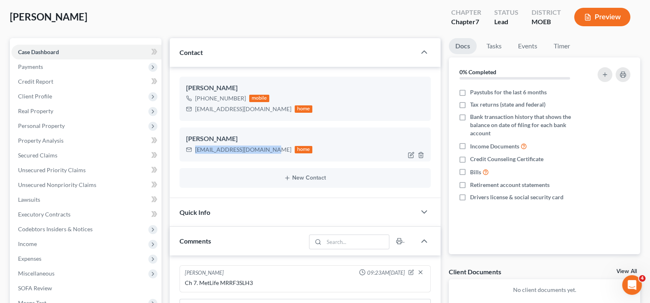
copy div "[EMAIL_ADDRESS][DOMAIN_NAME]"
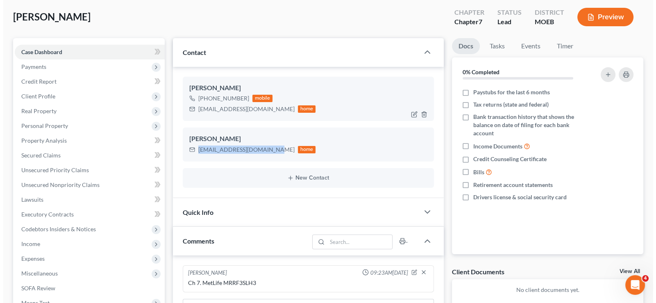
scroll to position [0, 0]
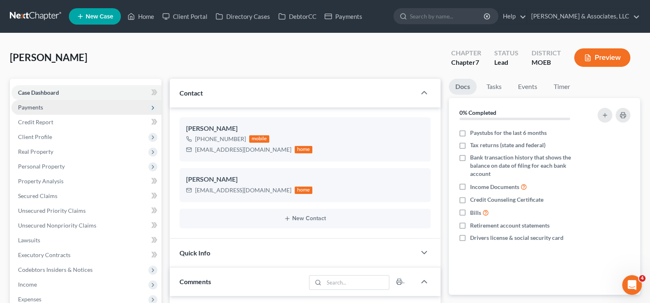
click at [27, 106] on span "Payments" at bounding box center [30, 107] width 25 height 7
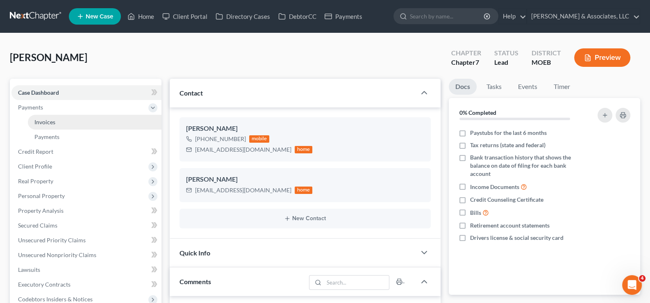
click at [40, 120] on span "Invoices" at bounding box center [44, 121] width 21 height 7
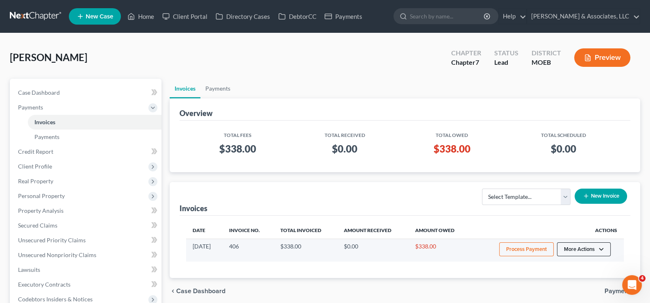
click at [578, 247] on button "More Actions" at bounding box center [584, 249] width 54 height 14
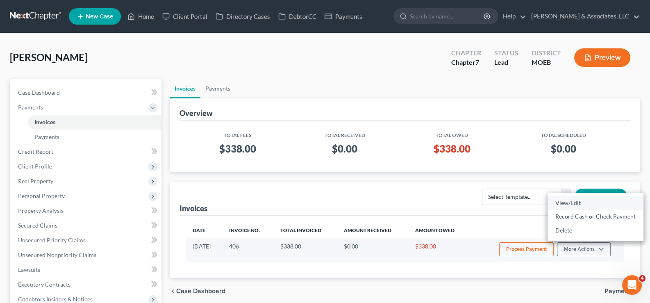
click at [569, 203] on link "View/Edit" at bounding box center [595, 203] width 96 height 14
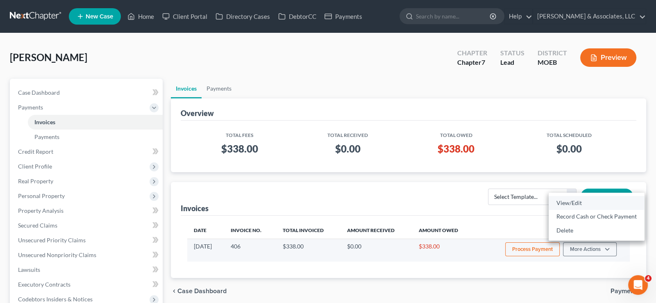
select select "1"
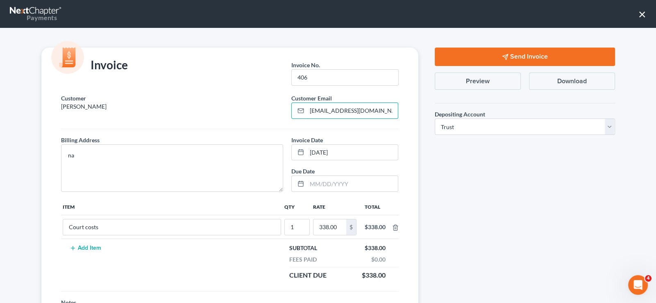
drag, startPoint x: 380, startPoint y: 112, endPoint x: 269, endPoint y: 111, distance: 111.4
click at [269, 111] on div "Customer [PERSON_NAME] Customer Email * [EMAIL_ADDRESS][DOMAIN_NAME]" at bounding box center [230, 110] width 346 height 32
paste input "_davis89"
type input "[EMAIL_ADDRESS][DOMAIN_NAME]"
click at [493, 53] on button "Send Invoice" at bounding box center [525, 57] width 180 height 18
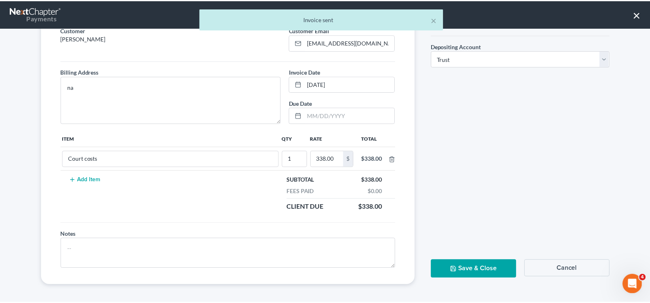
scroll to position [68, 0]
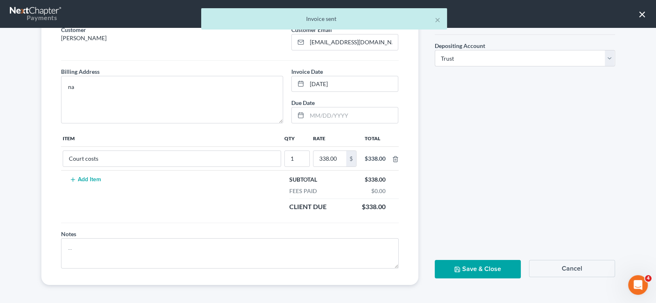
click at [494, 255] on div "Send Invoice Preview Download Depositing Account * Select Operation Trust Save …" at bounding box center [524, 132] width 197 height 306
click at [489, 262] on button "Save & Close" at bounding box center [478, 269] width 86 height 18
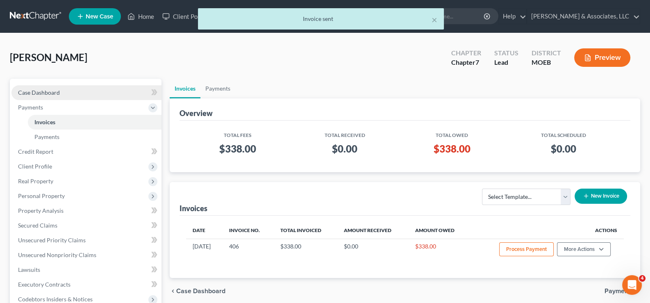
click at [39, 91] on span "Case Dashboard" at bounding box center [39, 92] width 42 height 7
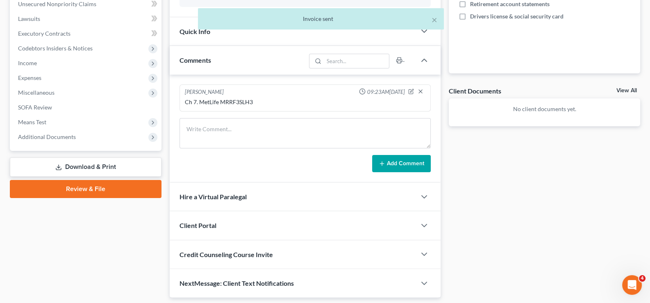
scroll to position [246, 0]
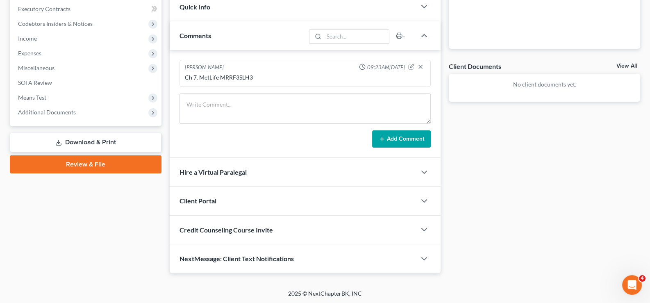
click at [228, 226] on span "Credit Counseling Course Invite" at bounding box center [225, 230] width 93 height 8
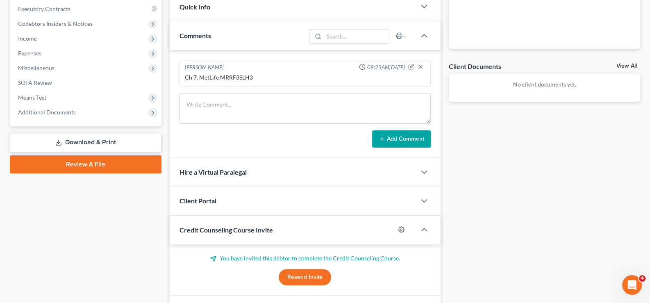
drag, startPoint x: 303, startPoint y: 275, endPoint x: 296, endPoint y: 260, distance: 16.9
click at [304, 275] on button "Resend Invite" at bounding box center [305, 277] width 52 height 16
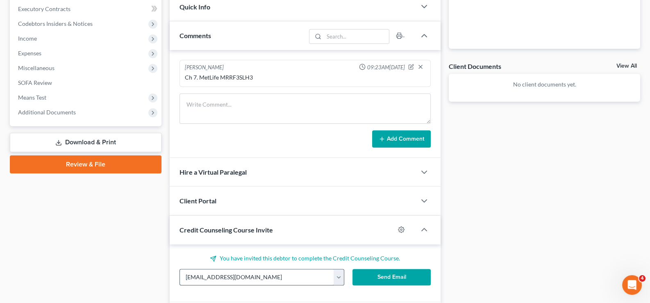
drag, startPoint x: 266, startPoint y: 276, endPoint x: 181, endPoint y: 270, distance: 85.0
click at [181, 270] on input "[EMAIL_ADDRESS][DOMAIN_NAME]" at bounding box center [257, 277] width 154 height 16
paste input "_davis89"
type input "[EMAIL_ADDRESS][DOMAIN_NAME]"
click at [393, 278] on button "Send Email" at bounding box center [391, 277] width 78 height 16
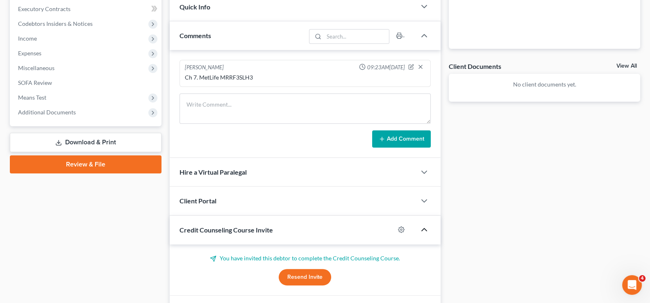
click at [425, 230] on icon "button" at bounding box center [424, 229] width 10 height 10
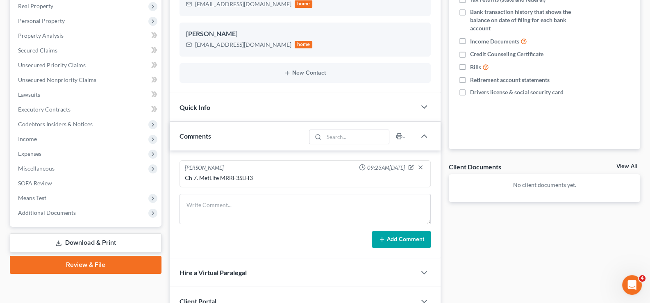
scroll to position [0, 0]
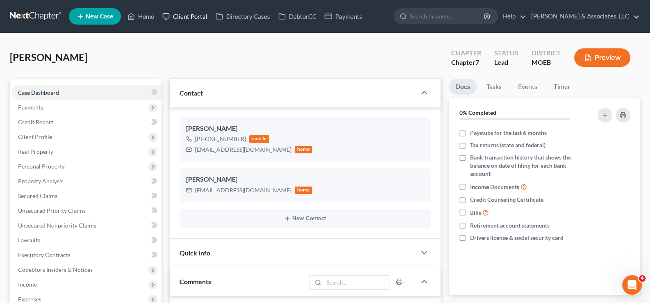
click at [184, 14] on link "Client Portal" at bounding box center [184, 16] width 53 height 15
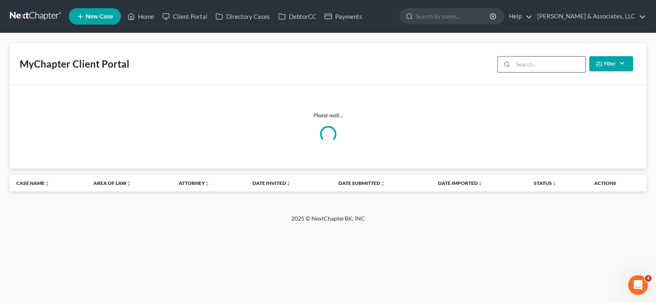
click at [521, 63] on input "search" at bounding box center [549, 65] width 73 height 16
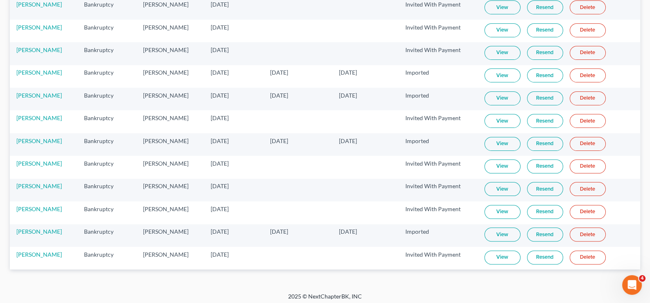
scroll to position [248, 0]
type input "[PERSON_NAME]"
click at [547, 185] on link "Resend" at bounding box center [545, 188] width 36 height 14
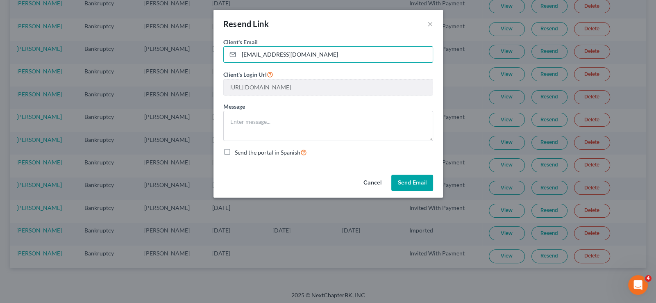
drag, startPoint x: 324, startPoint y: 50, endPoint x: 215, endPoint y: 54, distance: 108.6
click at [221, 55] on div "Client's Email * [EMAIL_ADDRESS][DOMAIN_NAME] Client's Login Url [URL][DOMAIN_N…" at bounding box center [327, 105] width 229 height 134
paste input "_davis89"
type input "[EMAIL_ADDRESS][DOMAIN_NAME]"
click at [401, 181] on button "Send Email" at bounding box center [412, 182] width 42 height 16
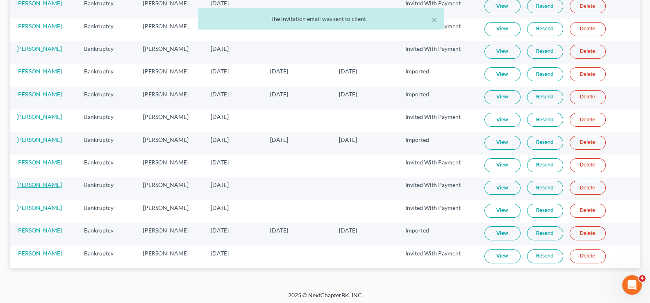
drag, startPoint x: 35, startPoint y: 185, endPoint x: 34, endPoint y: 170, distance: 15.2
click at [35, 184] on link "[PERSON_NAME]" at bounding box center [38, 184] width 45 height 7
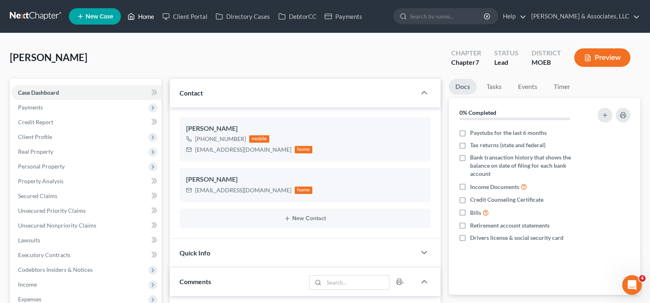
click at [145, 9] on link "Home" at bounding box center [140, 16] width 35 height 15
click at [145, 16] on link "Home" at bounding box center [140, 16] width 35 height 15
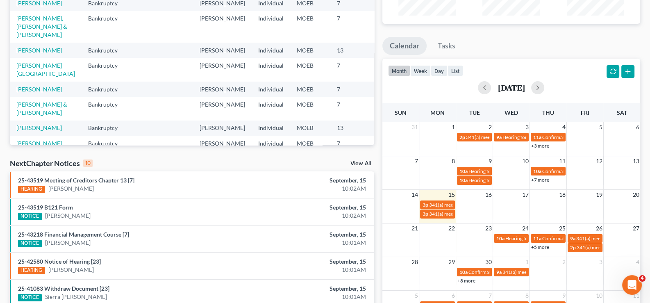
scroll to position [163, 0]
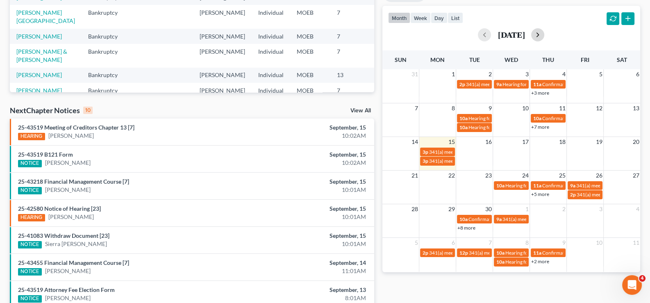
click at [544, 34] on button "button" at bounding box center [537, 34] width 13 height 13
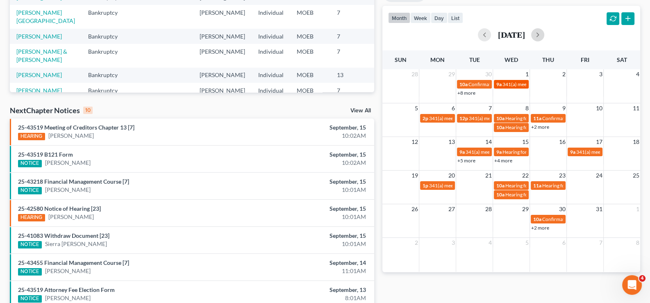
click at [505, 84] on span "341(a) meeting for [PERSON_NAME]" at bounding box center [541, 84] width 79 height 6
select select "Days"
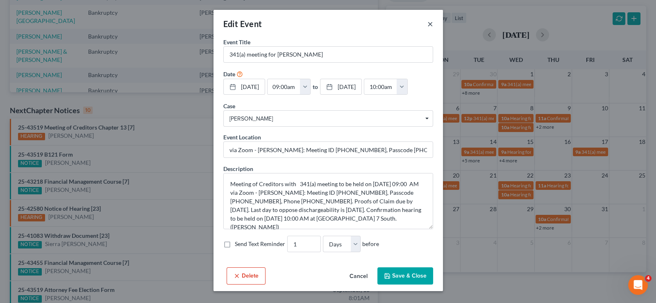
click at [428, 20] on button "×" at bounding box center [430, 24] width 6 height 10
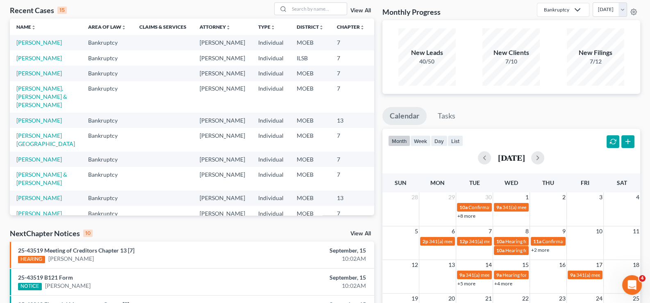
scroll to position [0, 0]
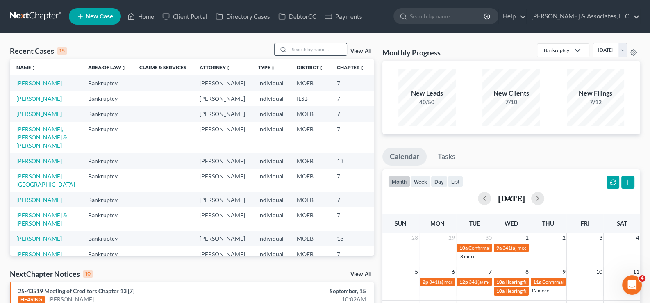
click at [312, 47] on input "search" at bounding box center [317, 49] width 57 height 12
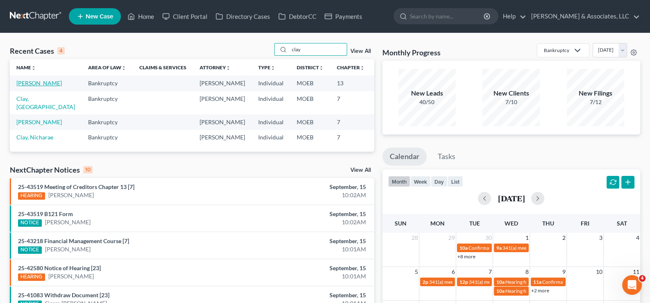
type input "clay"
click at [39, 81] on link "[PERSON_NAME]" at bounding box center [38, 82] width 45 height 7
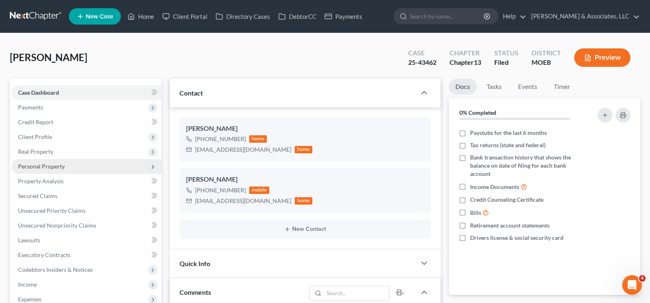
scroll to position [649, 0]
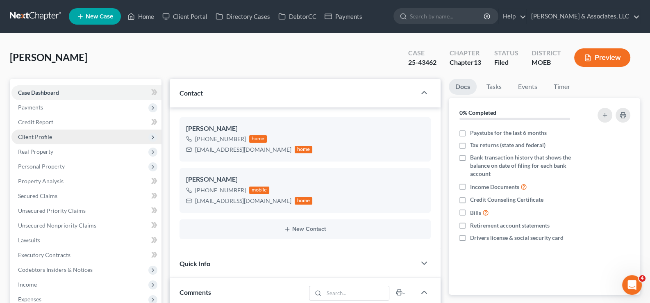
click at [41, 131] on span "Client Profile" at bounding box center [86, 136] width 150 height 15
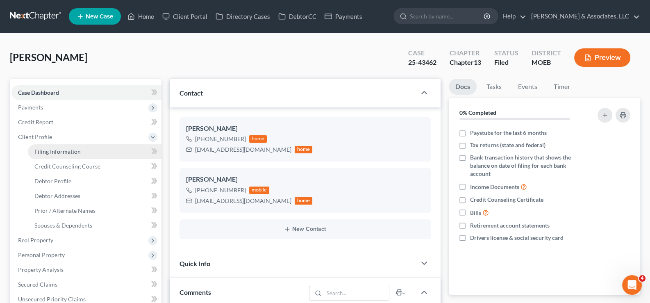
click at [39, 153] on span "Filing Information" at bounding box center [57, 151] width 46 height 7
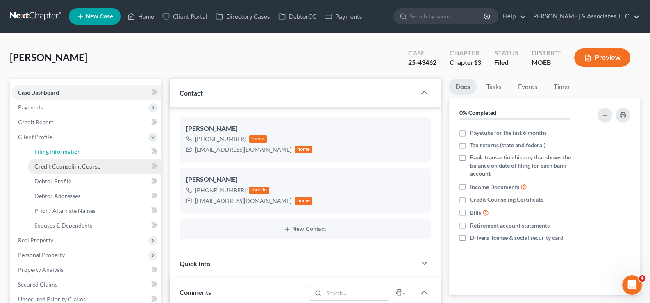
select select "1"
select select "0"
select select "3"
select select "45"
select select "0"
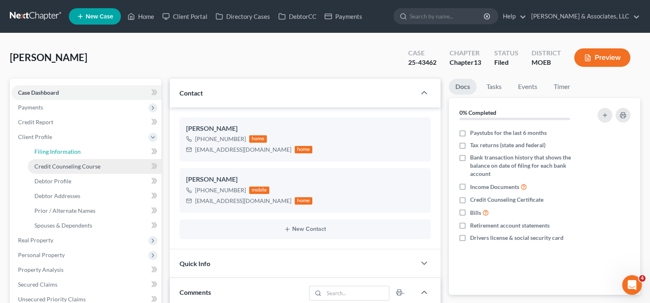
select select "26"
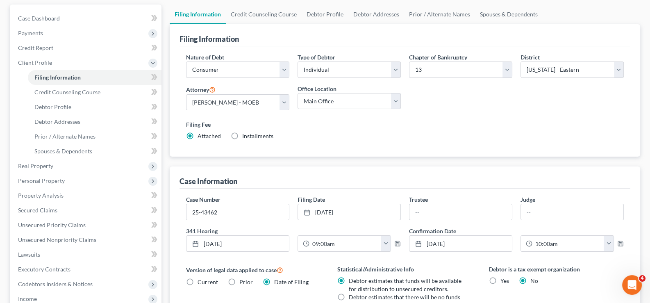
scroll to position [82, 0]
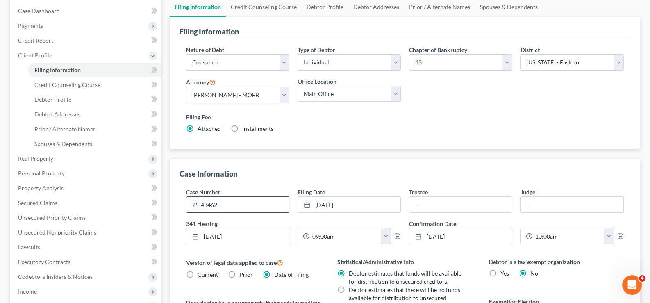
drag, startPoint x: 223, startPoint y: 204, endPoint x: 191, endPoint y: 210, distance: 32.9
click at [191, 210] on input "25-43462" at bounding box center [237, 205] width 102 height 16
click at [26, 52] on span "Client Profile" at bounding box center [35, 55] width 34 height 7
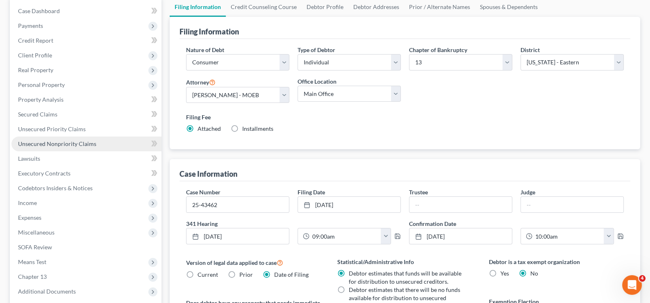
scroll to position [0, 0]
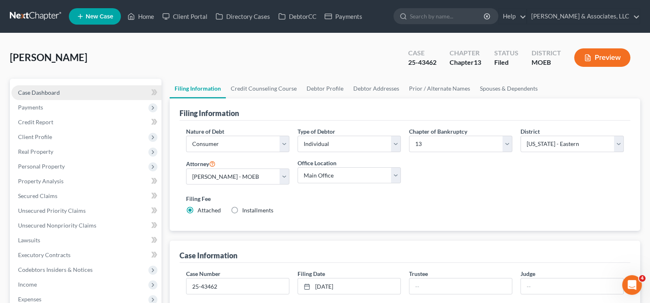
click at [52, 93] on span "Case Dashboard" at bounding box center [39, 92] width 42 height 7
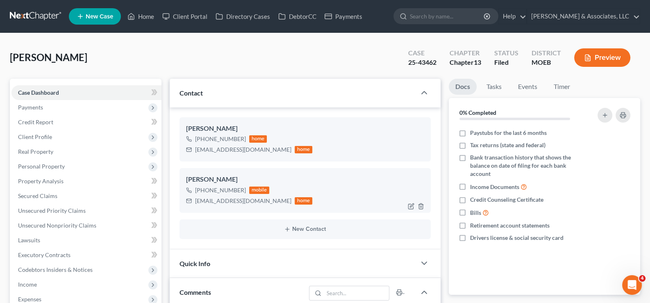
scroll to position [649, 0]
drag, startPoint x: 263, startPoint y: 200, endPoint x: 193, endPoint y: 199, distance: 70.0
click at [193, 199] on div "[EMAIL_ADDRESS][DOMAIN_NAME] home" at bounding box center [249, 200] width 127 height 11
copy div "[EMAIL_ADDRESS][DOMAIN_NAME]"
click at [24, 135] on span "Client Profile" at bounding box center [35, 136] width 34 height 7
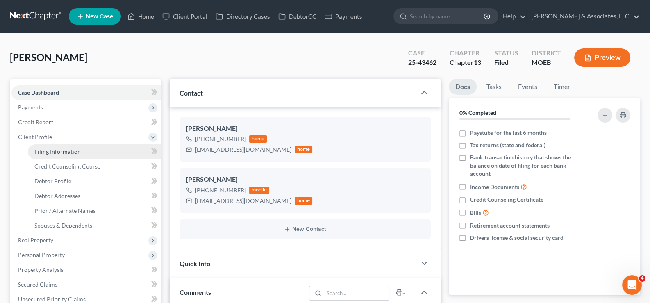
click at [45, 146] on link "Filing Information" at bounding box center [95, 151] width 134 height 15
select select "1"
select select "0"
select select "3"
select select "45"
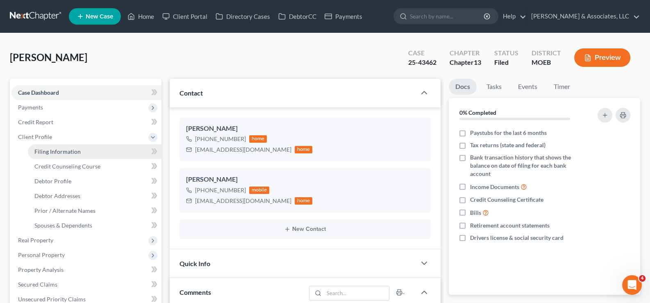
select select "0"
select select "26"
